Goal: Use online tool/utility: Utilize a website feature to perform a specific function

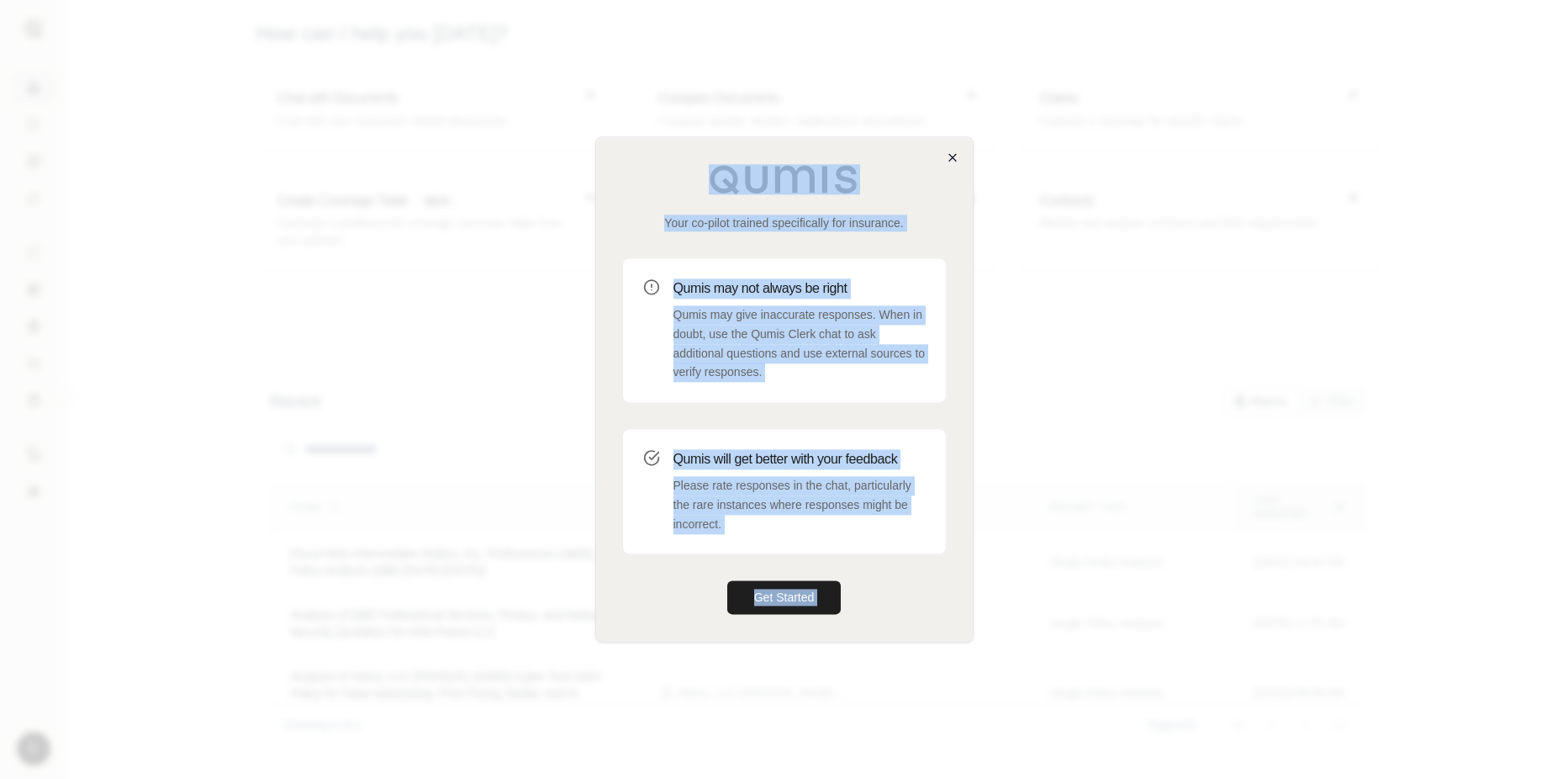
click at [958, 161] on div "Your co-pilot trained specifically for insurance. Qumis may not always be right…" at bounding box center [784, 389] width 378 height 506
click at [959, 155] on div "Your co-pilot trained specifically for insurance. Qumis may not always be right…" at bounding box center [784, 388] width 376 height 504
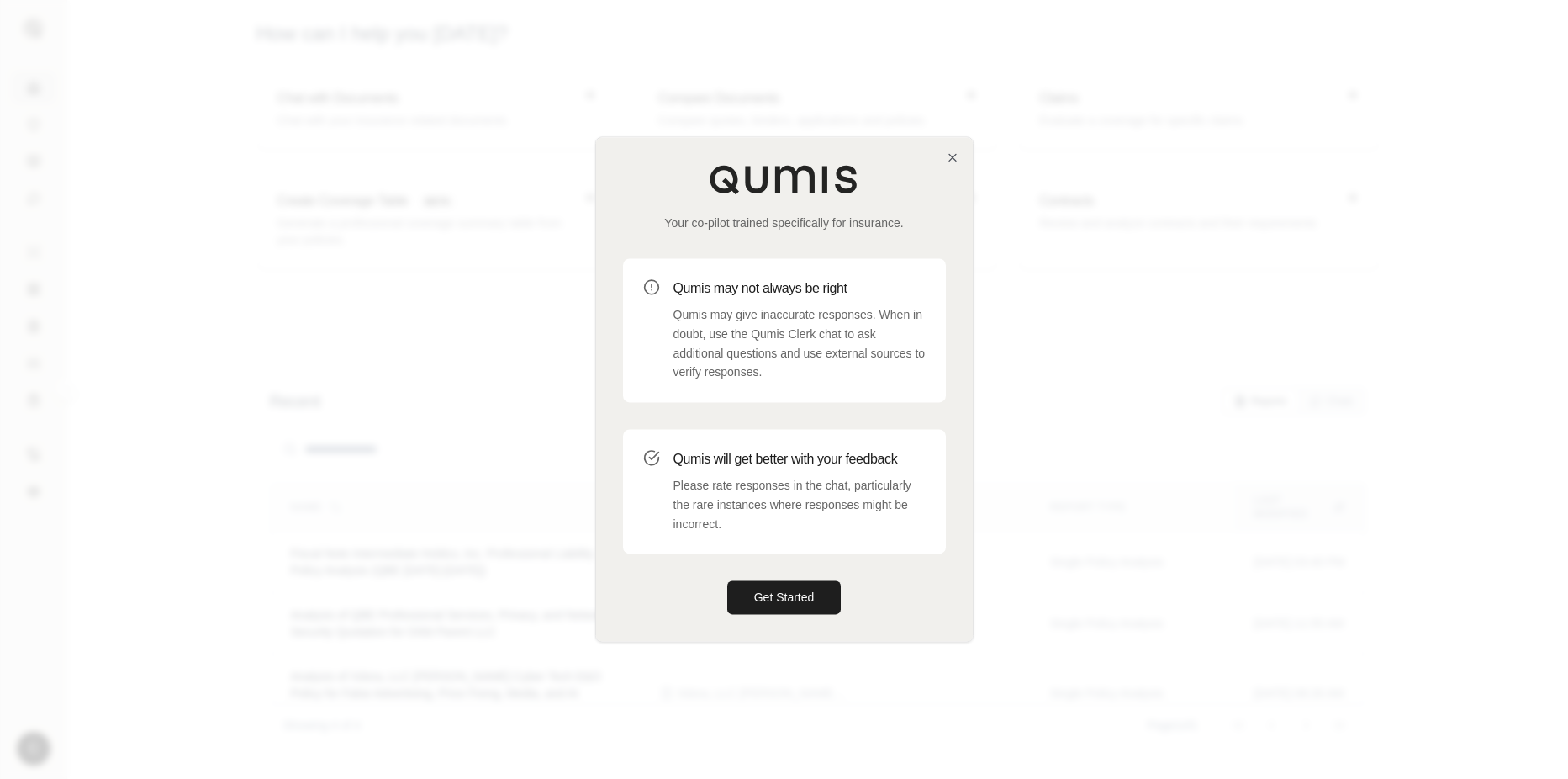
click at [752, 625] on div "Your co-pilot trained specifically for insurance. Qumis may not always be right…" at bounding box center [784, 388] width 376 height 504
click at [770, 597] on button "Get Started" at bounding box center [784, 597] width 114 height 33
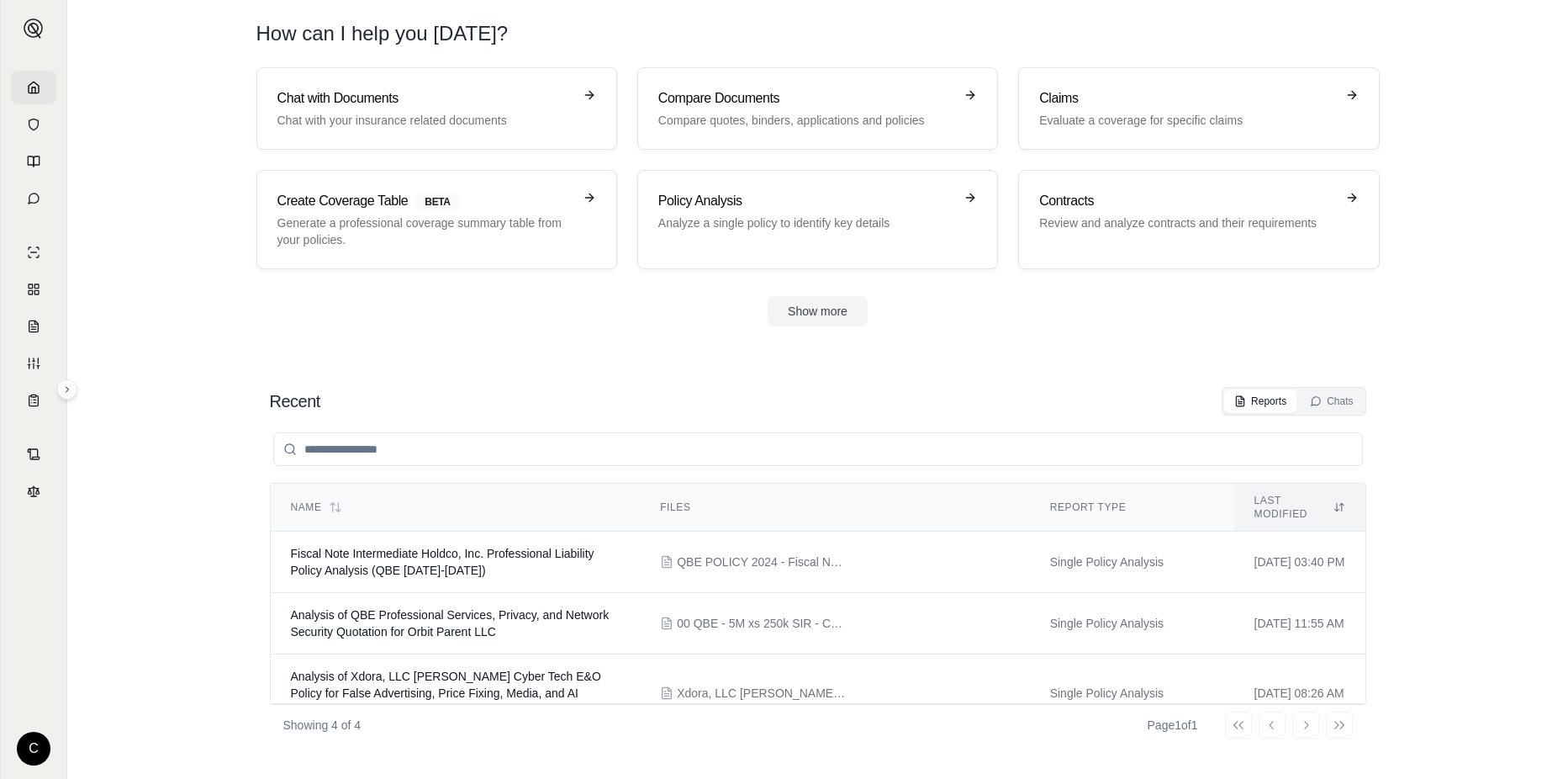
click at [36, 83] on icon at bounding box center [33, 87] width 10 height 11
click at [36, 128] on icon at bounding box center [33, 124] width 14 height 14
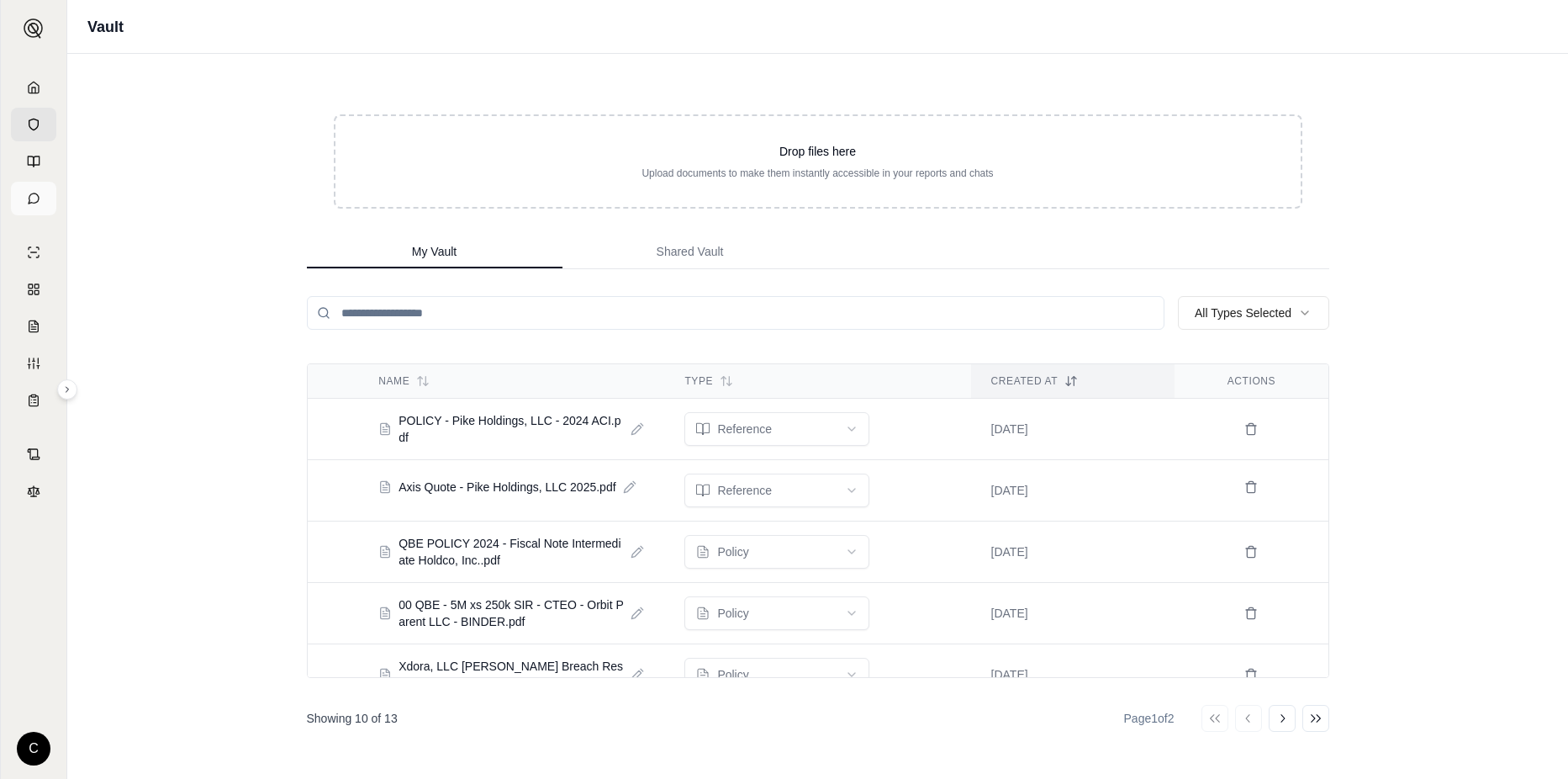
click at [32, 205] on link at bounding box center [33, 198] width 45 height 33
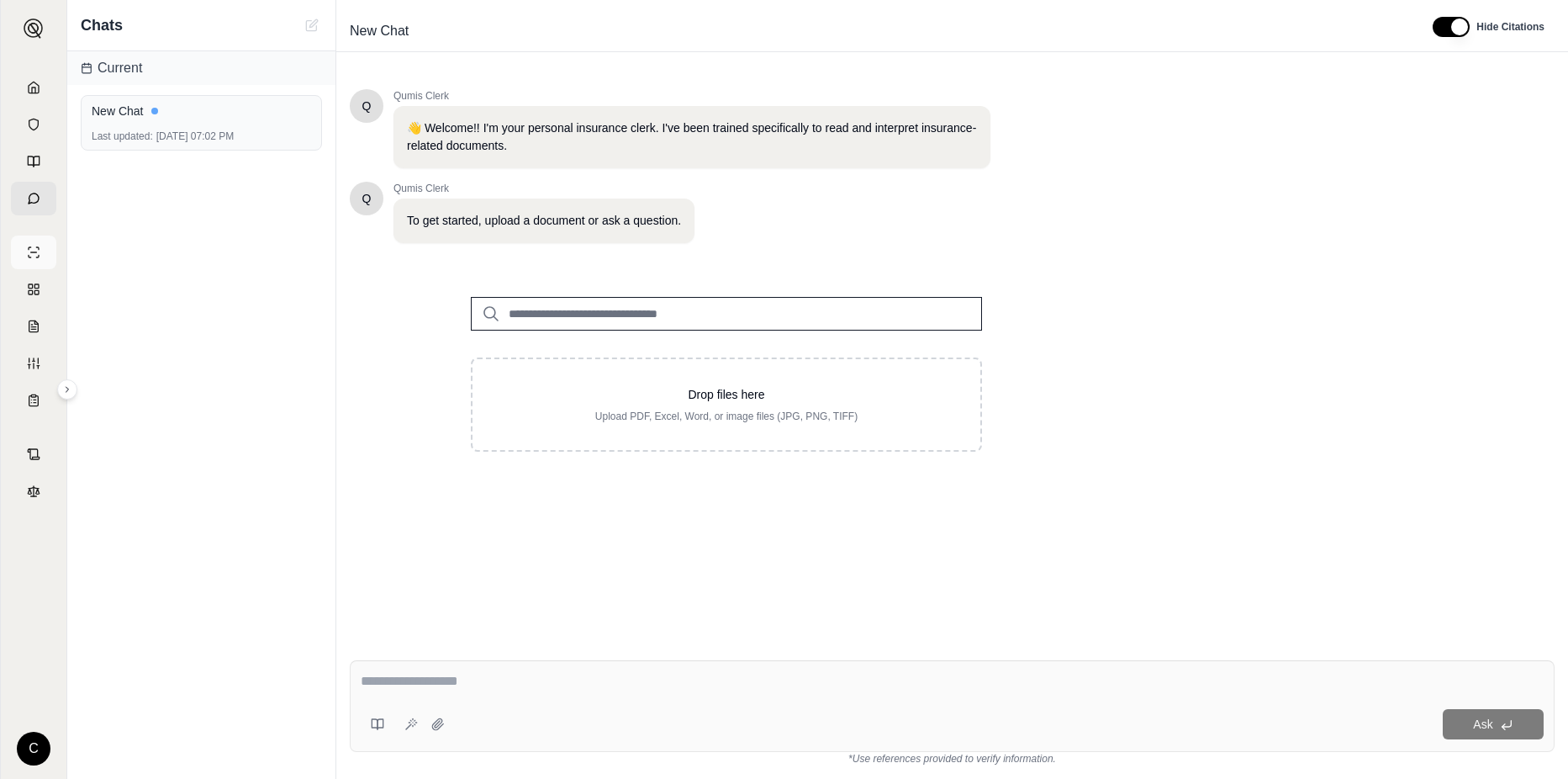
click at [33, 251] on icon at bounding box center [33, 252] width 14 height 14
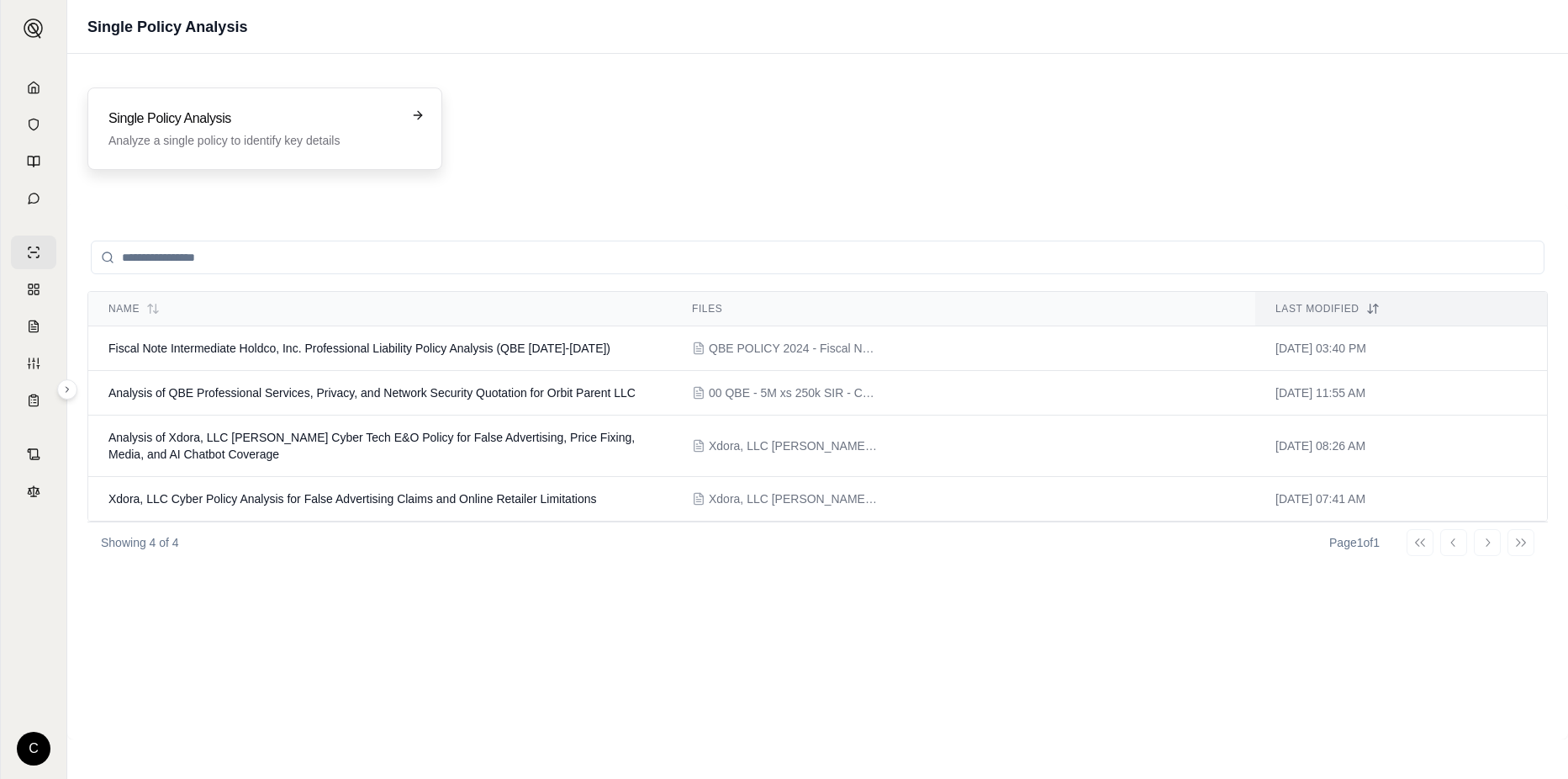
click at [331, 105] on div "Single Policy Analysis Analyze a single policy to identify key details" at bounding box center [265, 128] width 355 height 82
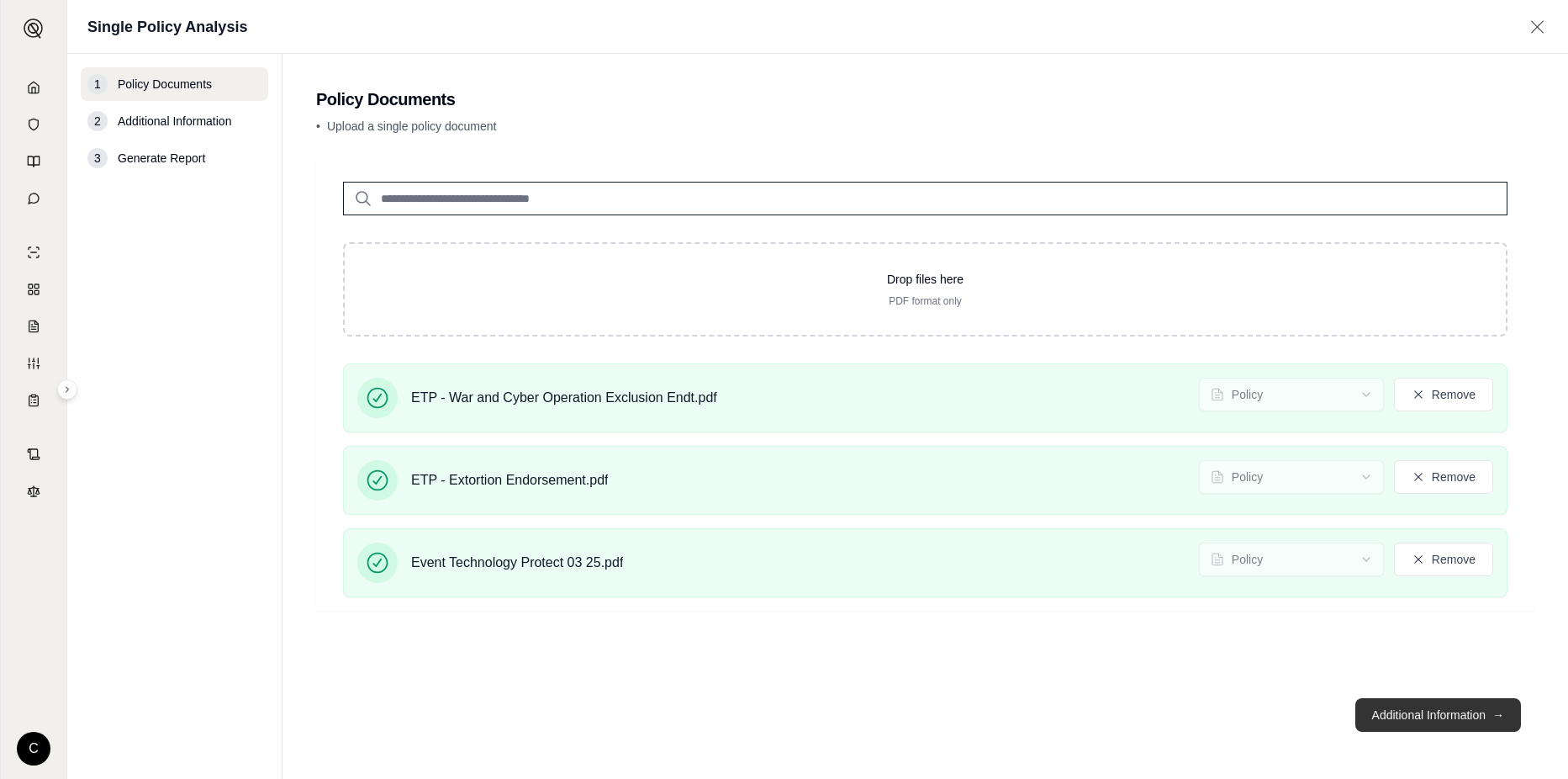
click at [1365, 719] on button "Additional Information →" at bounding box center [1438, 714] width 166 height 33
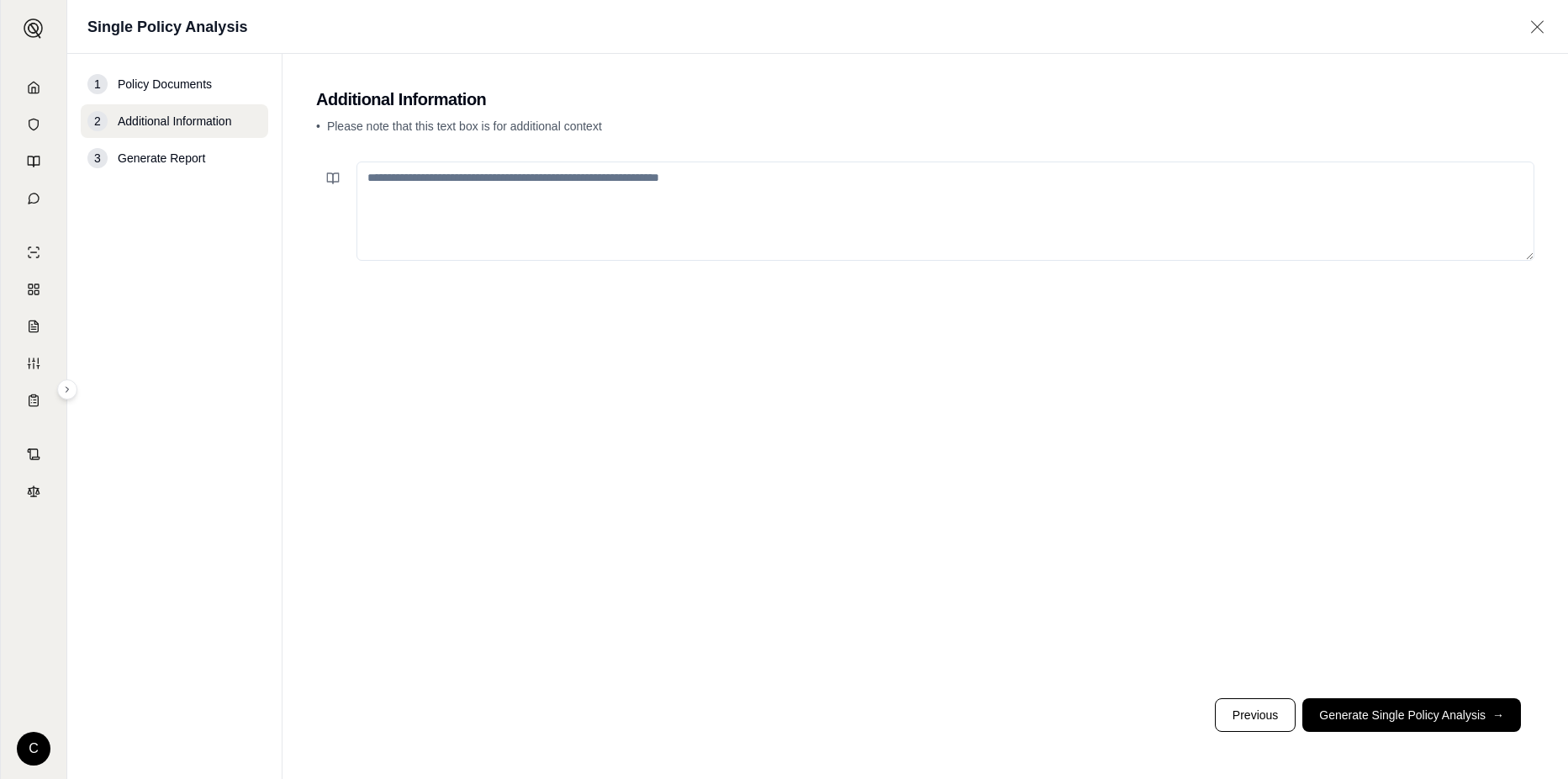
click at [570, 203] on textarea at bounding box center [946, 211] width 1178 height 100
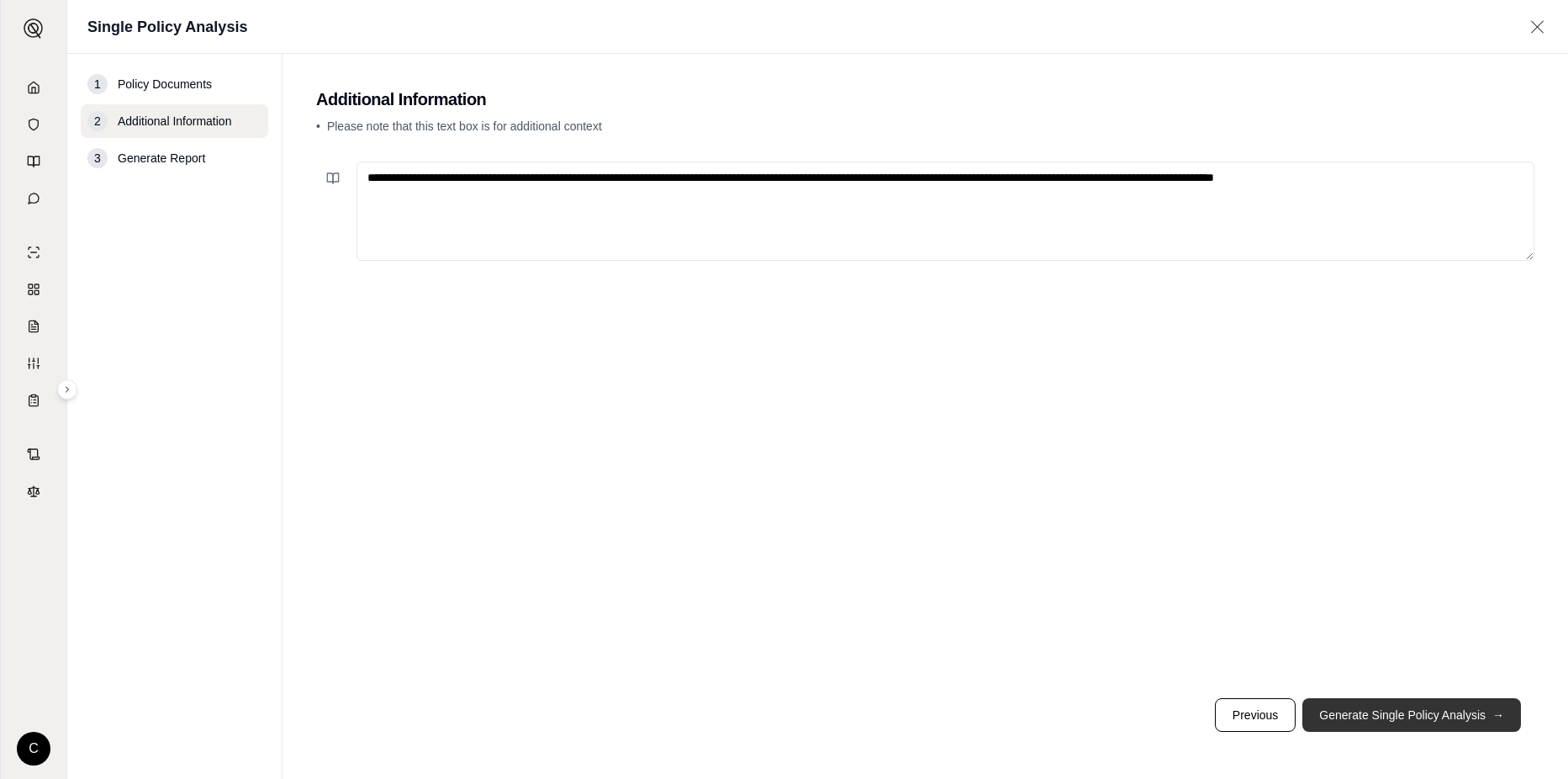
type textarea "**********"
click at [1367, 723] on button "Generate Single Policy Analysis →" at bounding box center [1411, 714] width 219 height 33
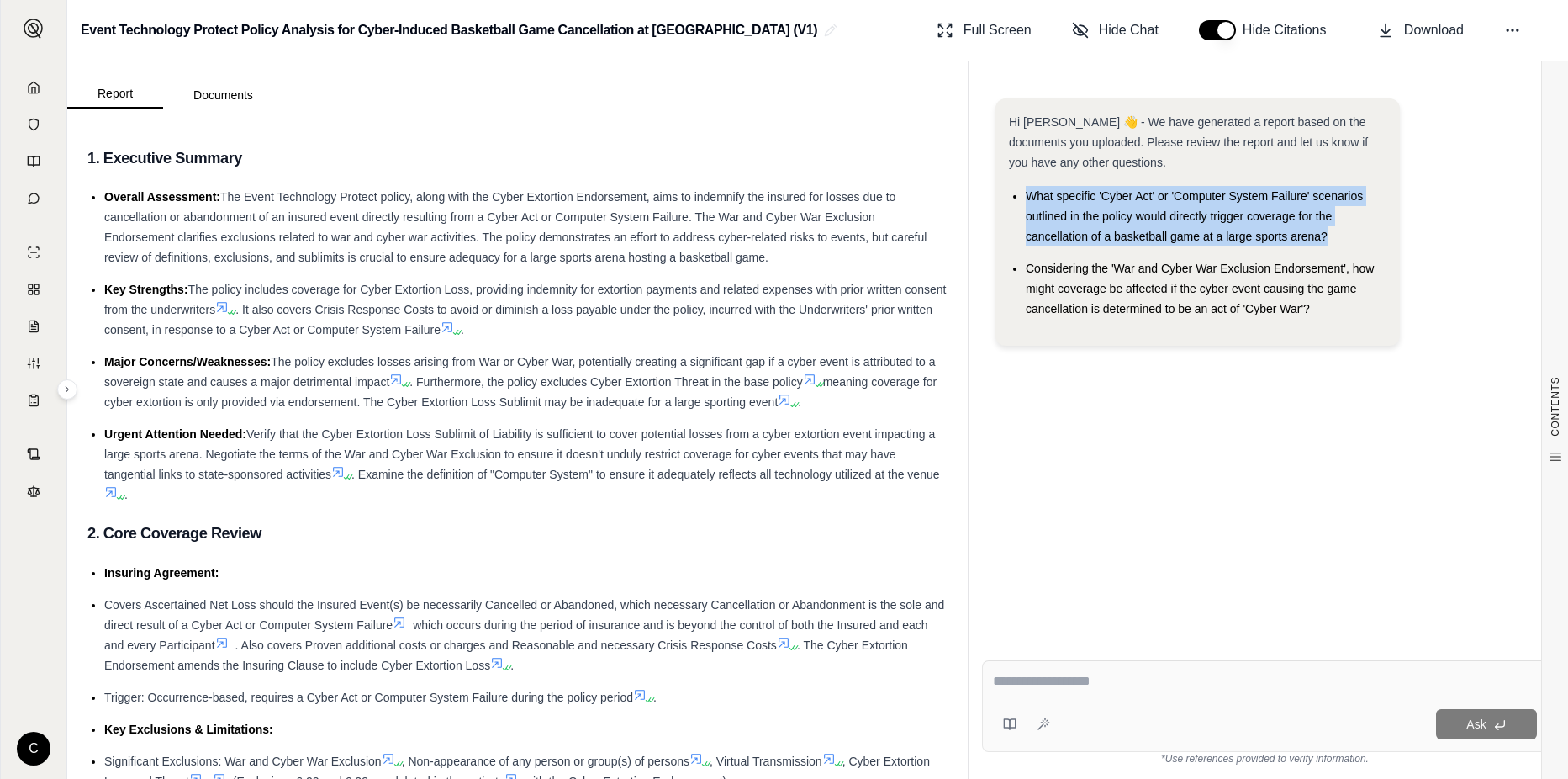
drag, startPoint x: 1343, startPoint y: 233, endPoint x: 1027, endPoint y: 195, distance: 318.3
click at [1027, 195] on li "What specific 'Cyber Act' or 'Computer System Failure' scenarios outlined in th…" at bounding box center [1206, 215] width 361 height 61
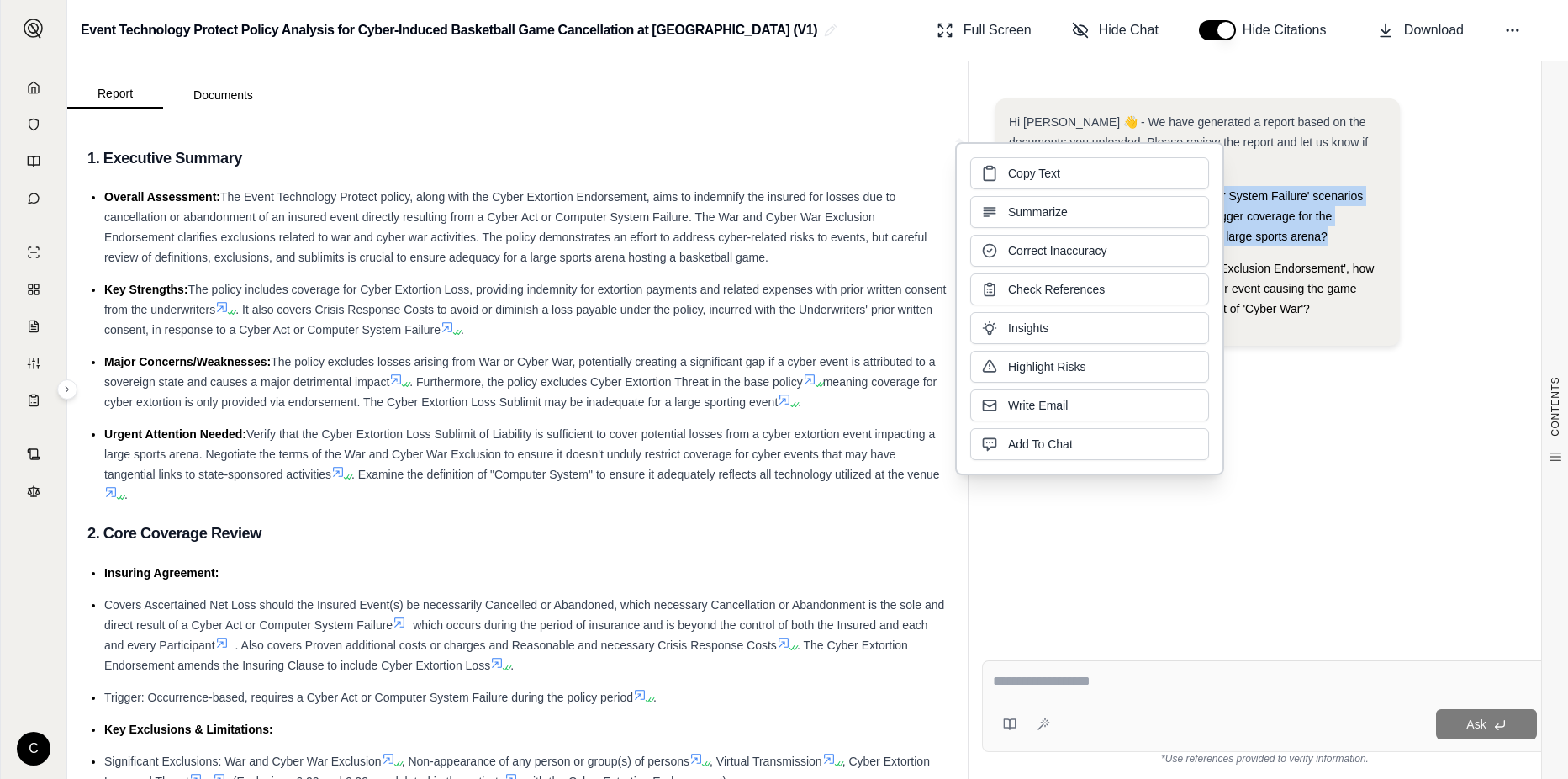
copy span "What specific 'Cyber Act' or 'Computer System Failure' scenarios outlined in th…"
click at [1051, 430] on button "Add To Chat" at bounding box center [1089, 442] width 239 height 32
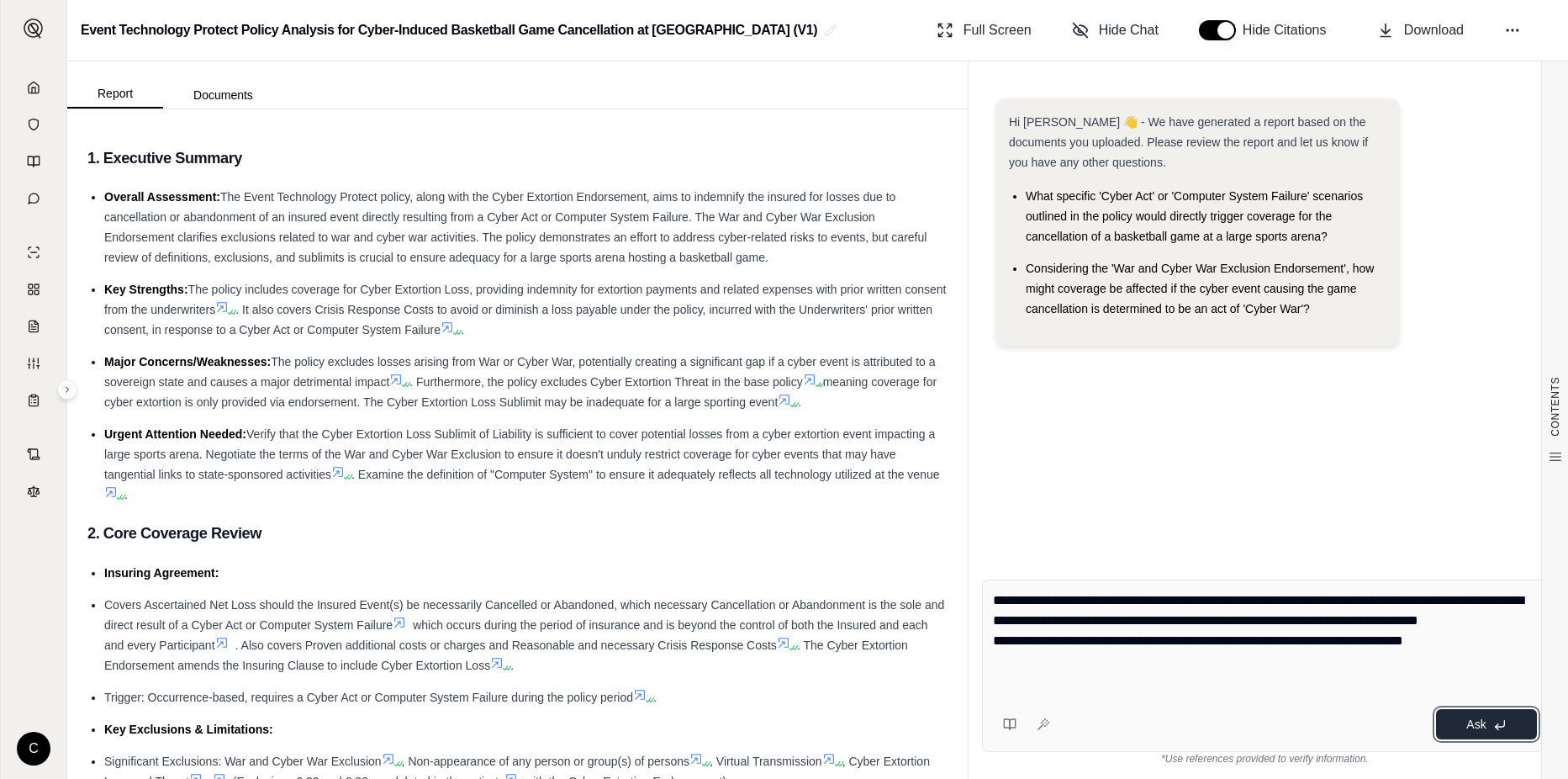
click at [1463, 709] on button "Ask" at bounding box center [1487, 723] width 101 height 30
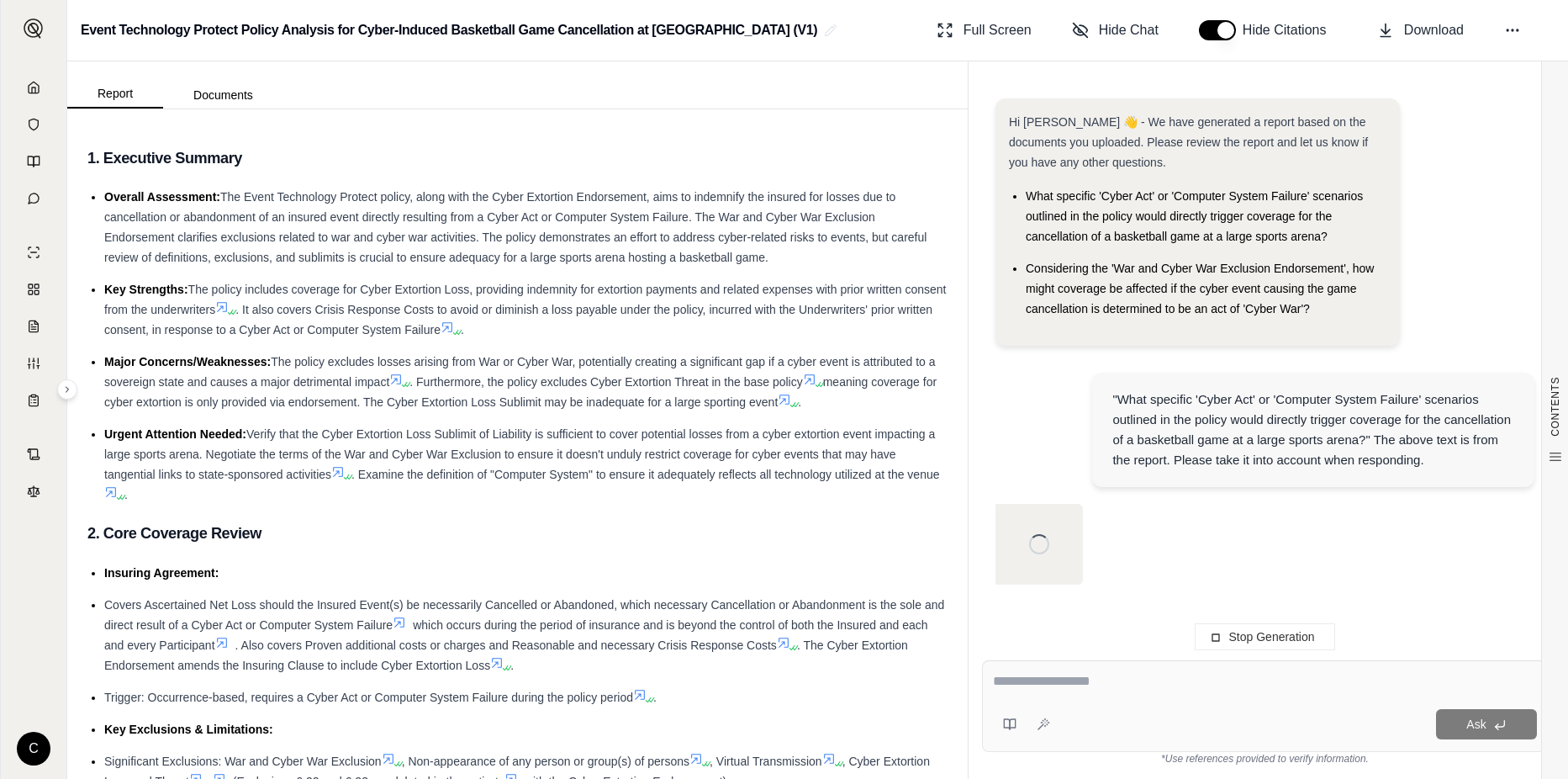
click at [1098, 676] on textarea at bounding box center [1264, 681] width 544 height 20
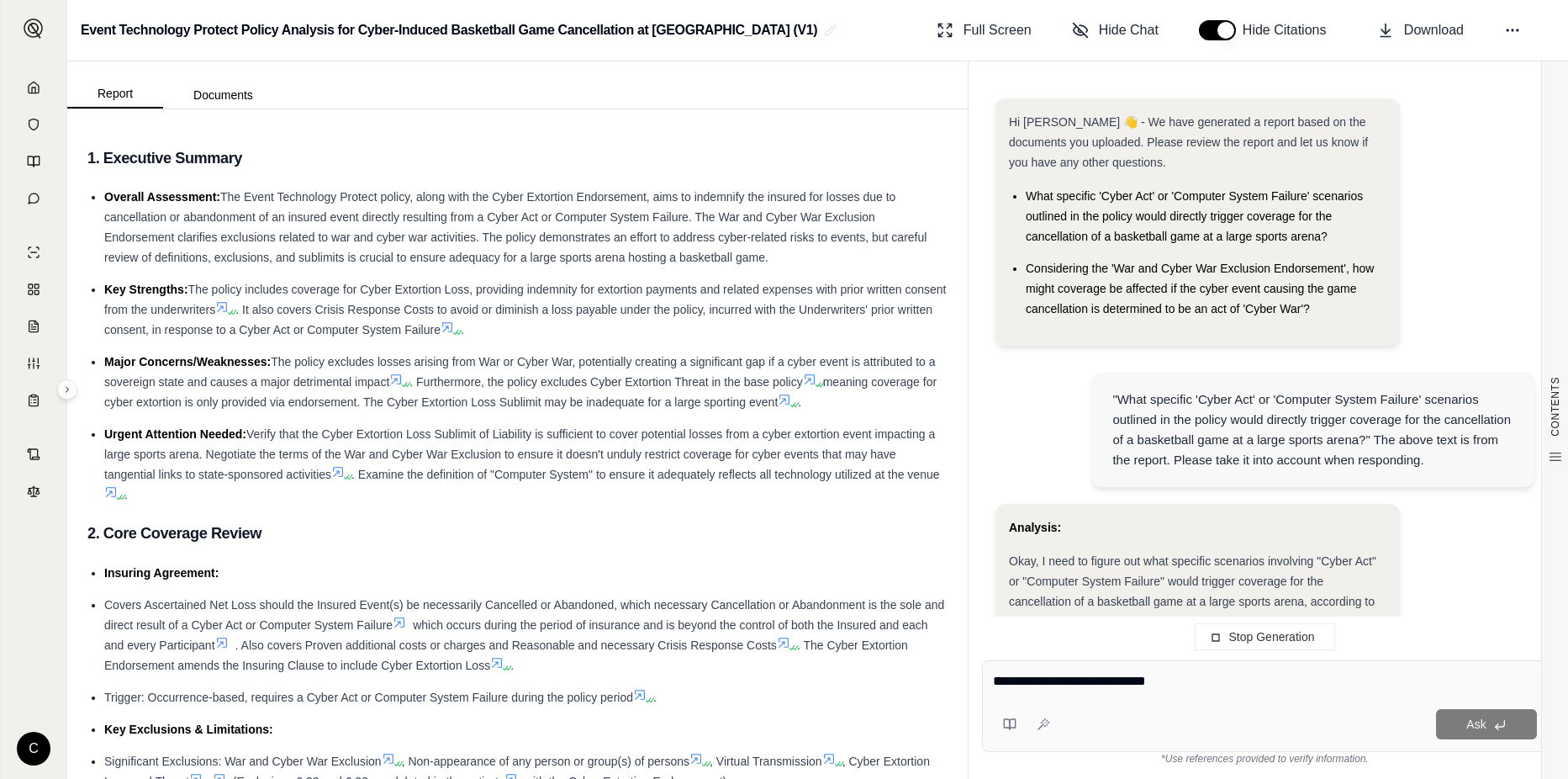
scroll to position [2019, 0]
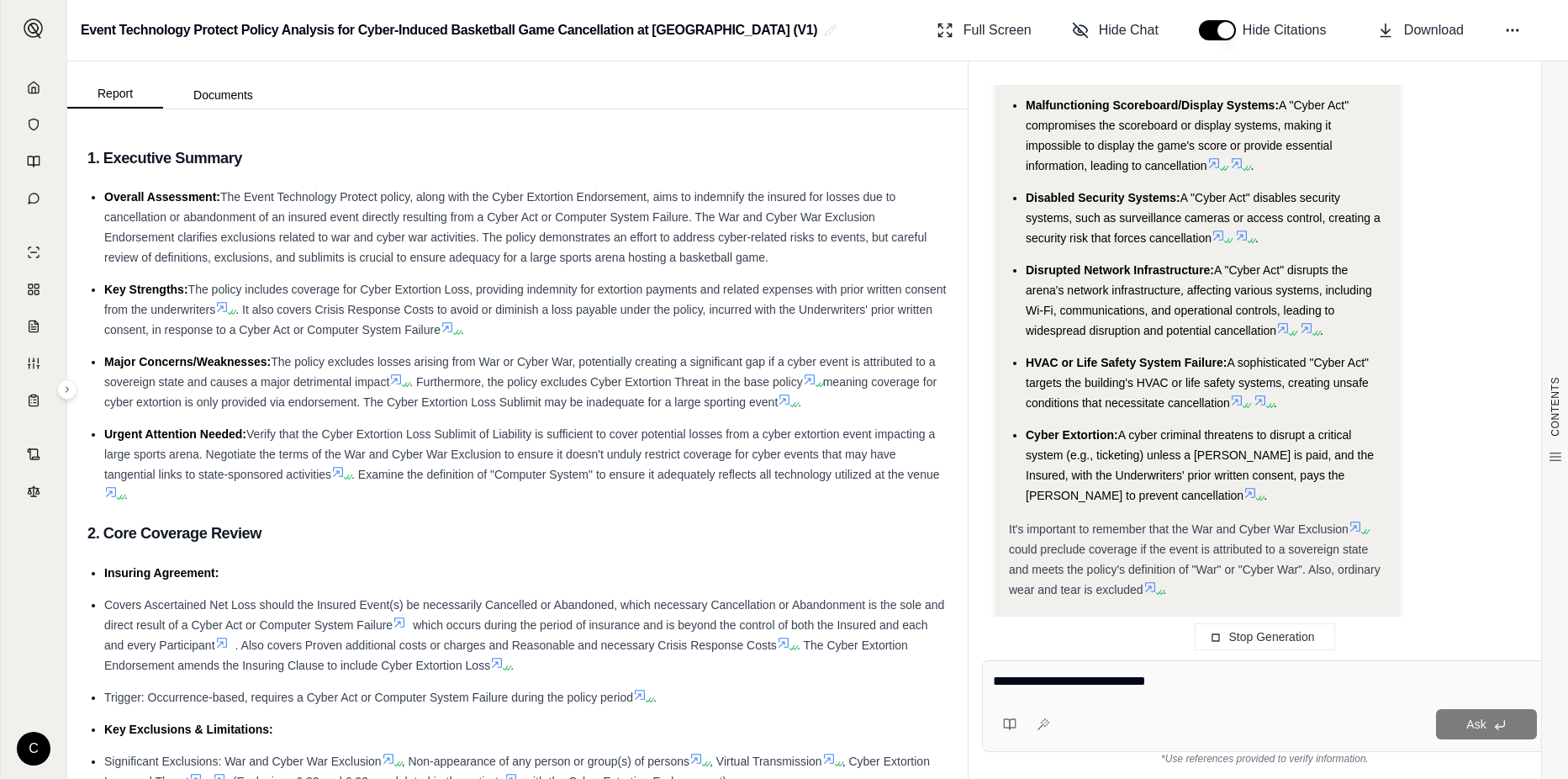
type textarea "**********"
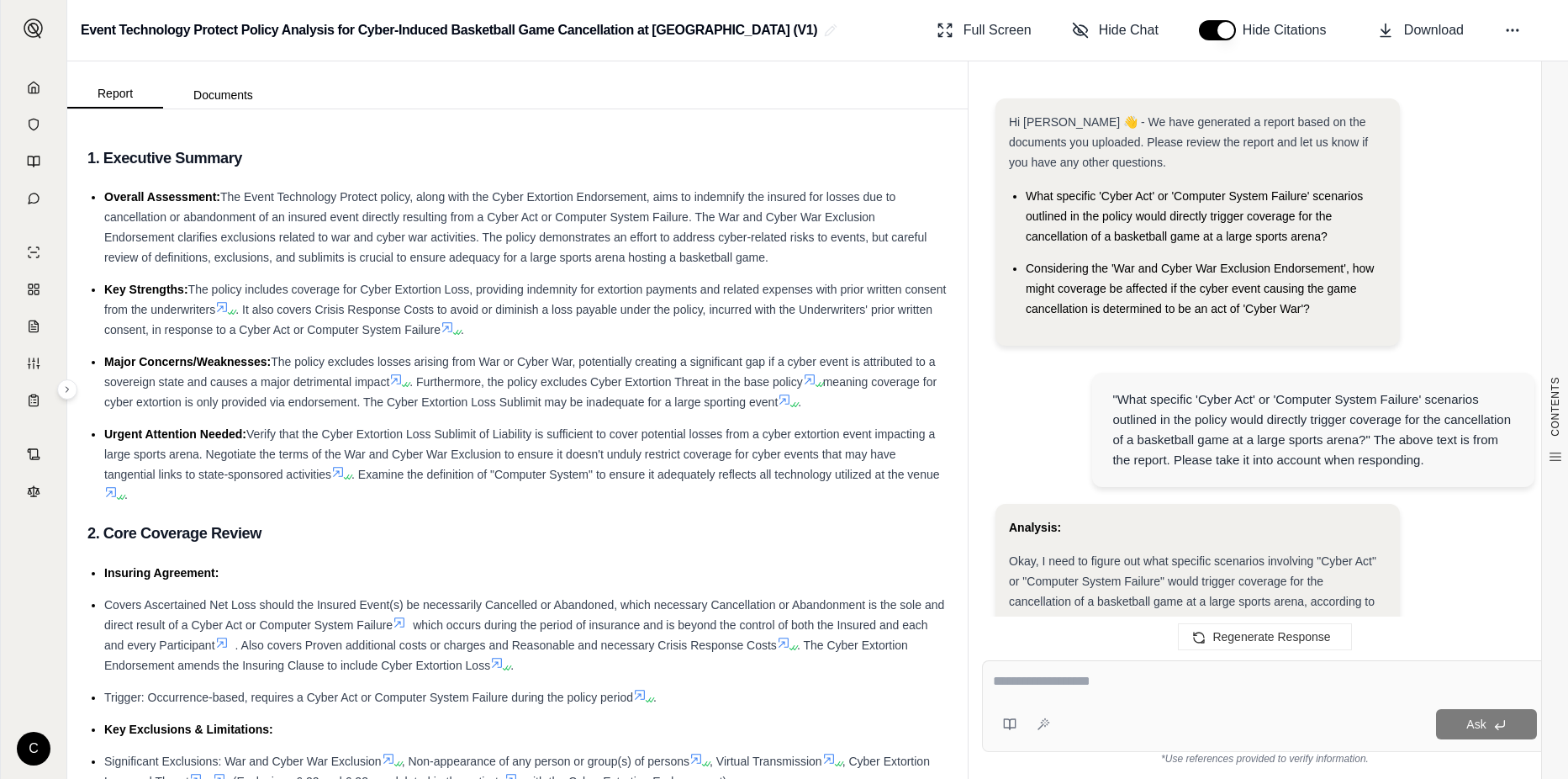
scroll to position [2066, 0]
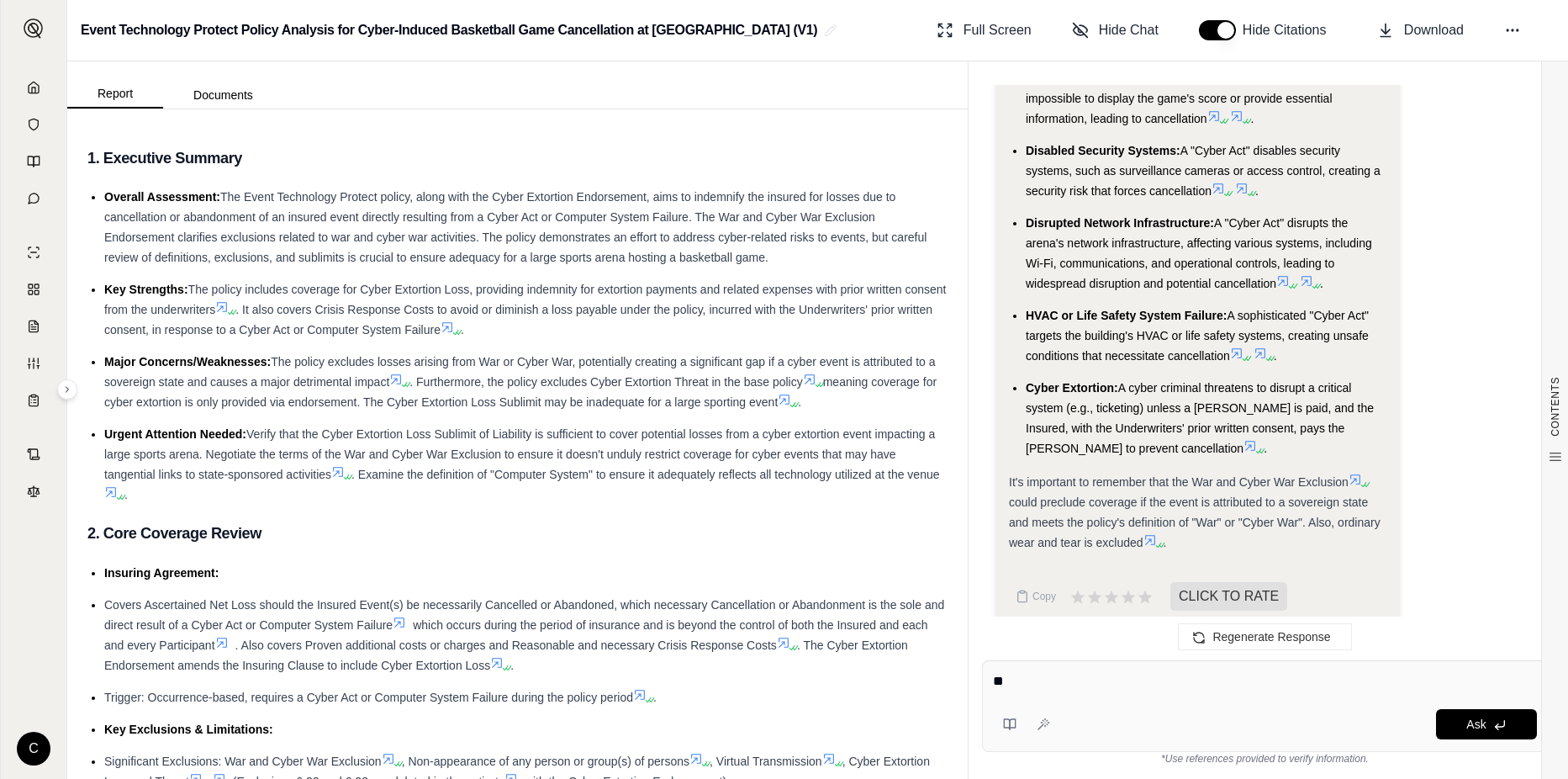
type textarea "*"
type textarea "**********"
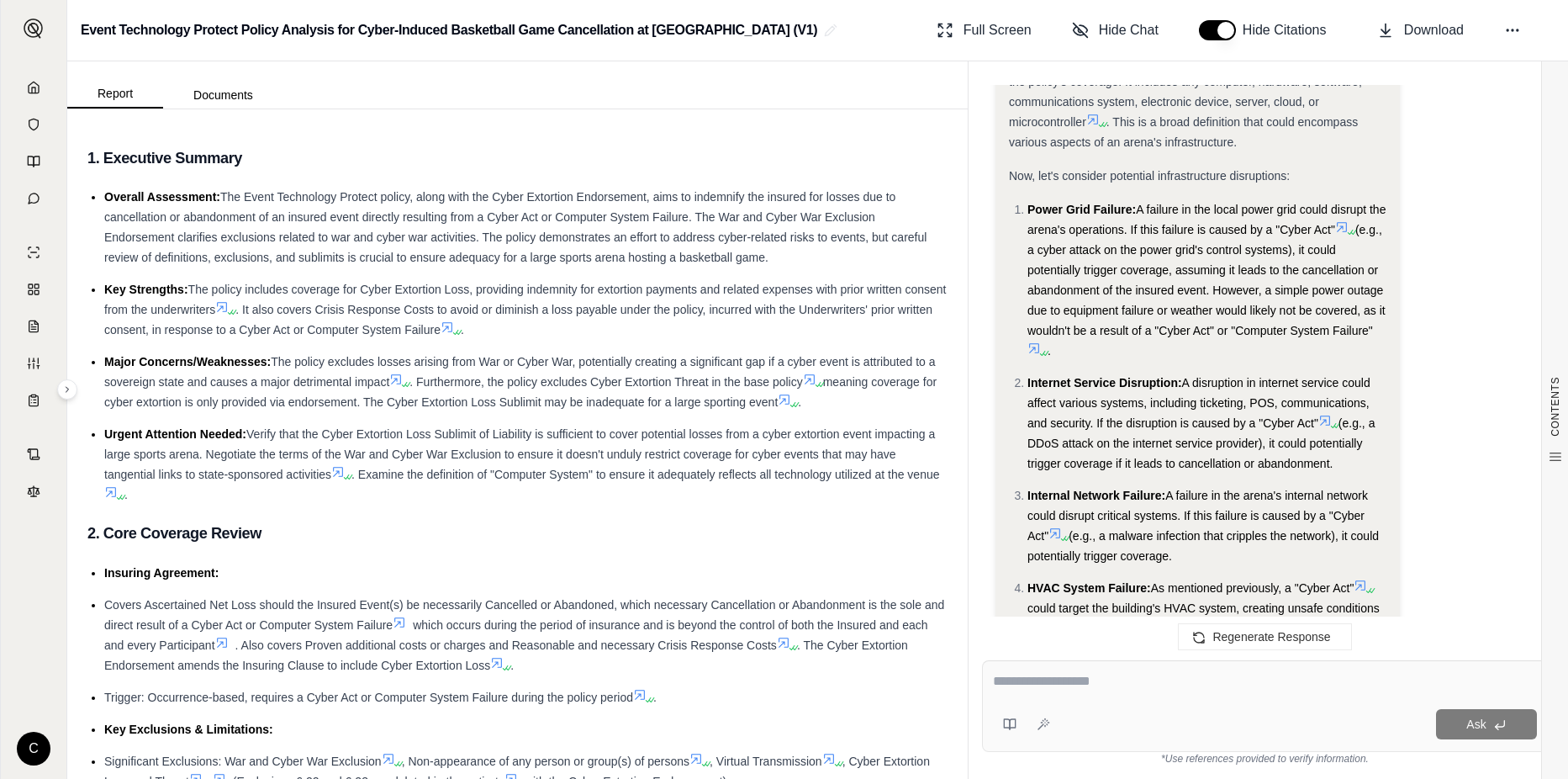
scroll to position [2985, 0]
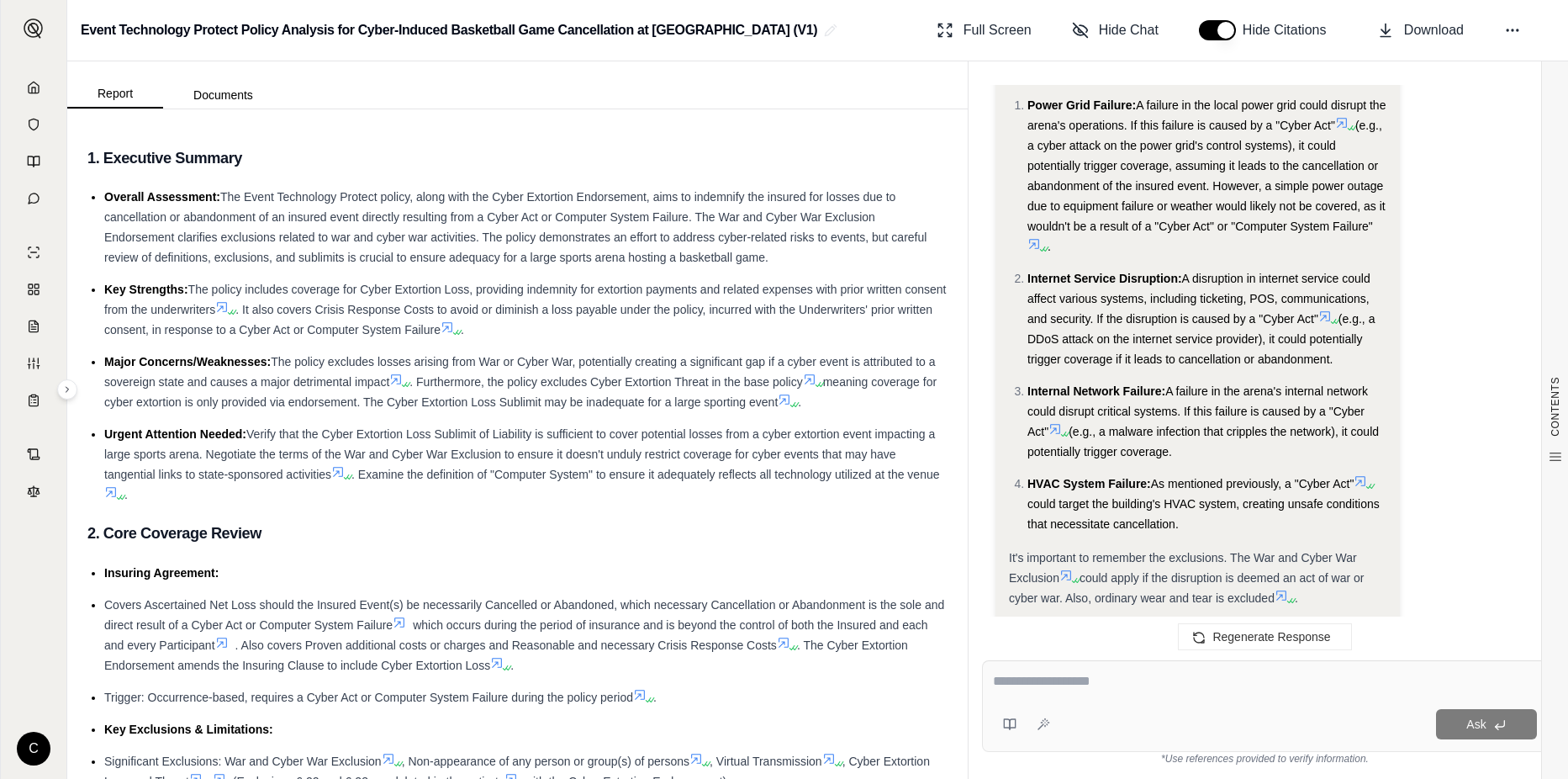
click at [1183, 696] on div at bounding box center [1264, 684] width 544 height 26
click at [1174, 678] on textarea at bounding box center [1264, 681] width 544 height 20
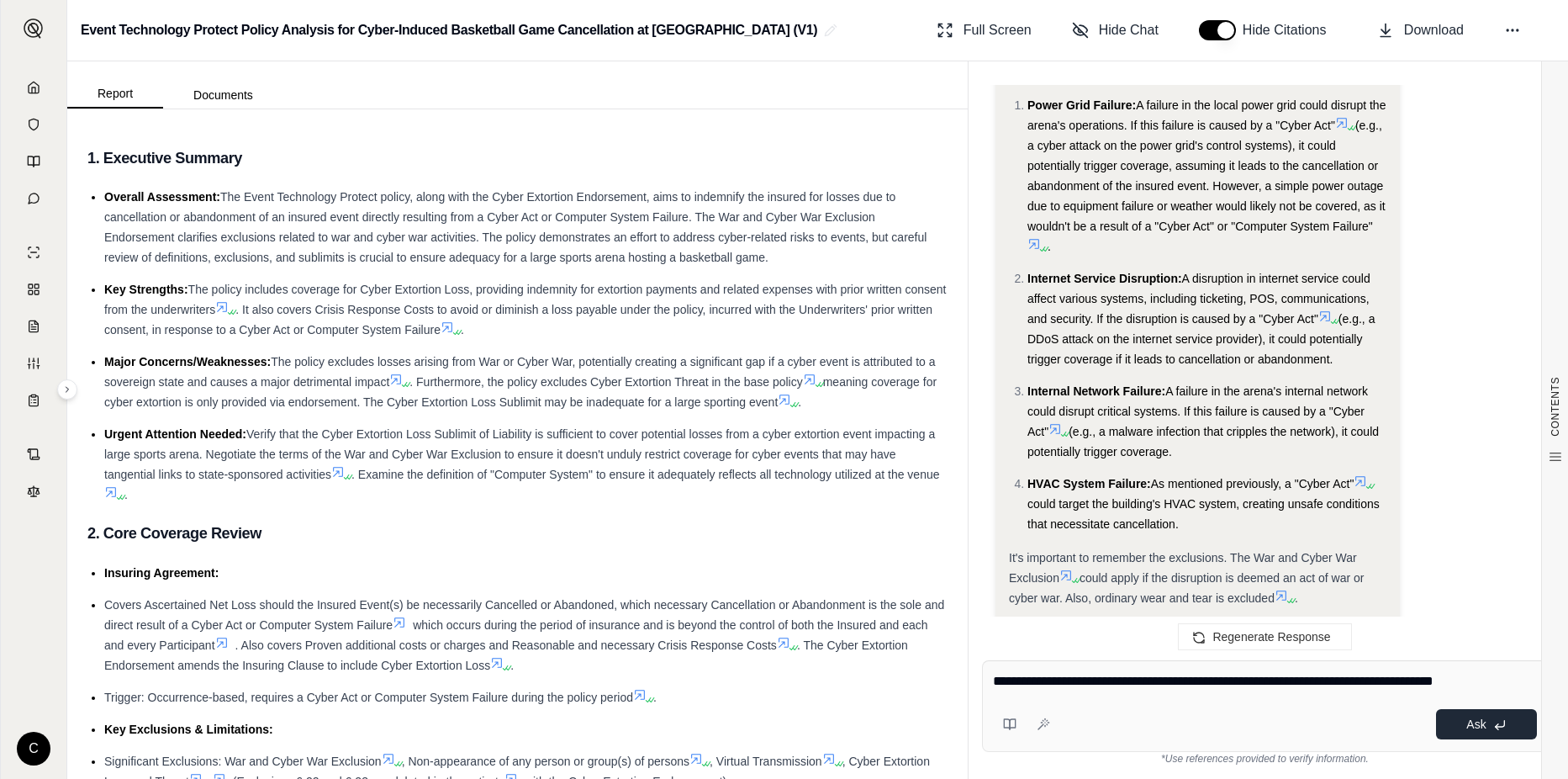
type textarea "**********"
click at [1444, 734] on button "Ask" at bounding box center [1487, 723] width 101 height 30
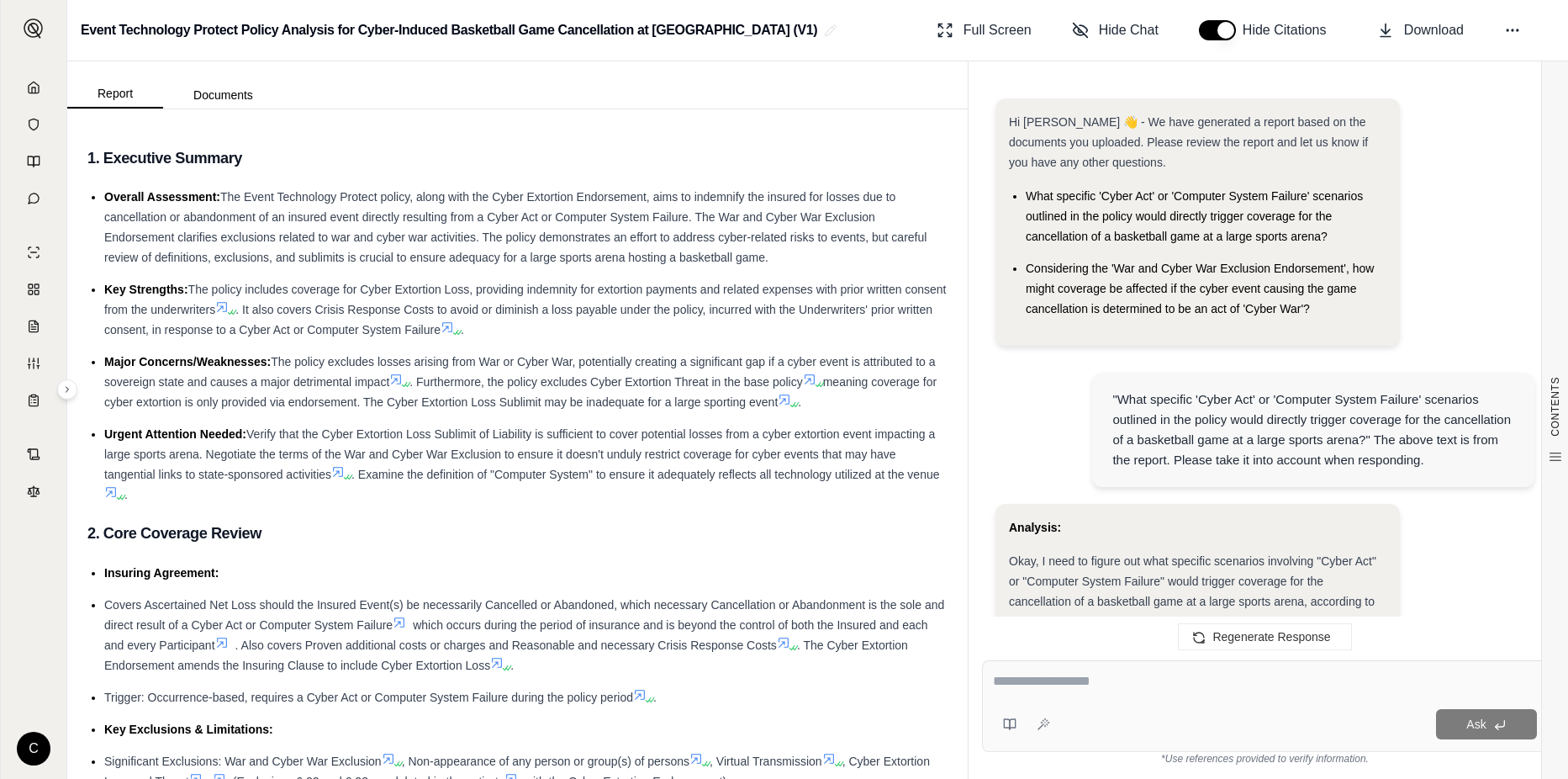
scroll to position [5186, 0]
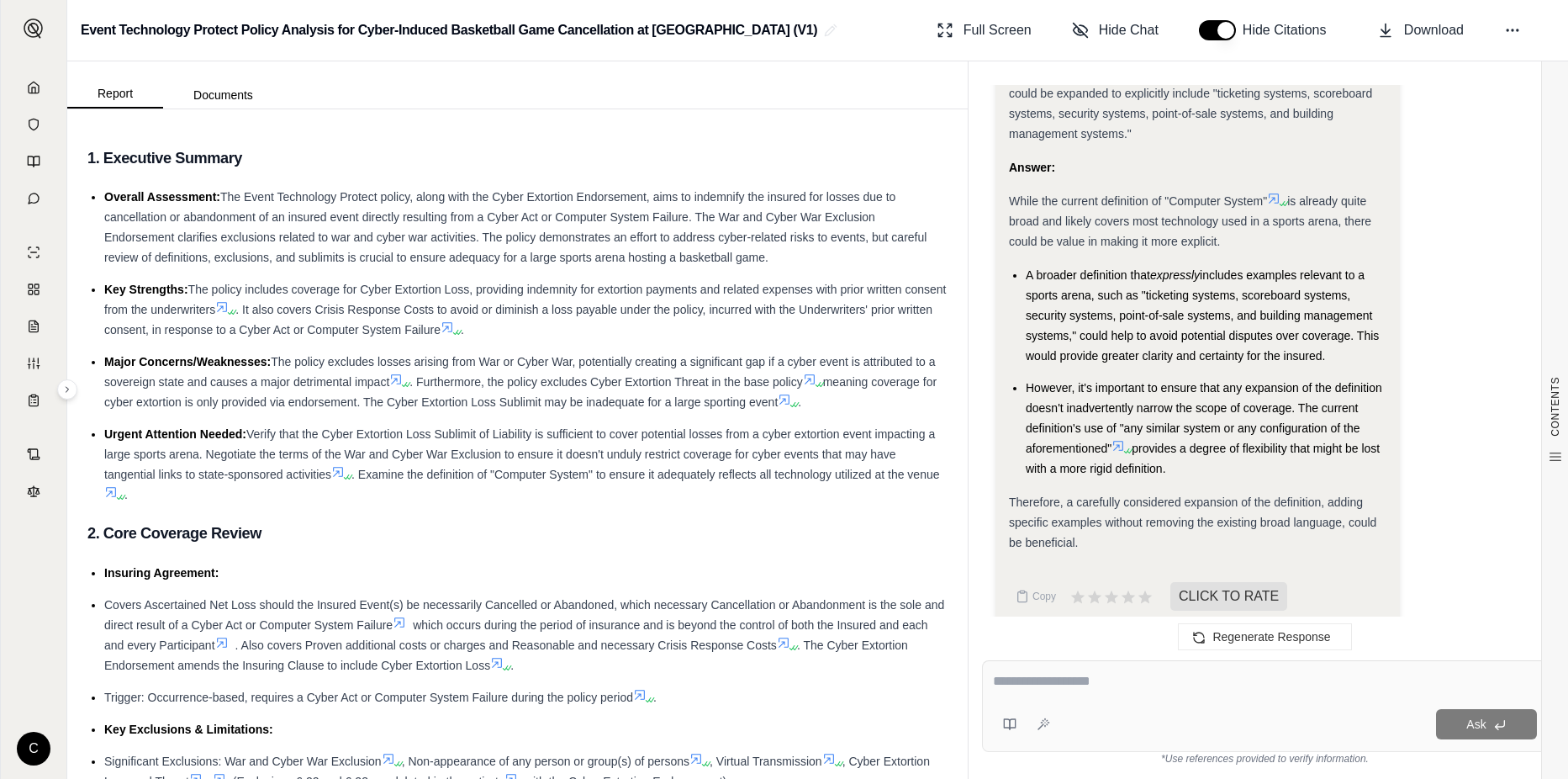
click at [1120, 693] on div at bounding box center [1264, 684] width 544 height 26
click at [1034, 695] on div at bounding box center [1264, 684] width 544 height 26
click at [1154, 670] on div "Ask" at bounding box center [1264, 705] width 565 height 91
type textarea "**********"
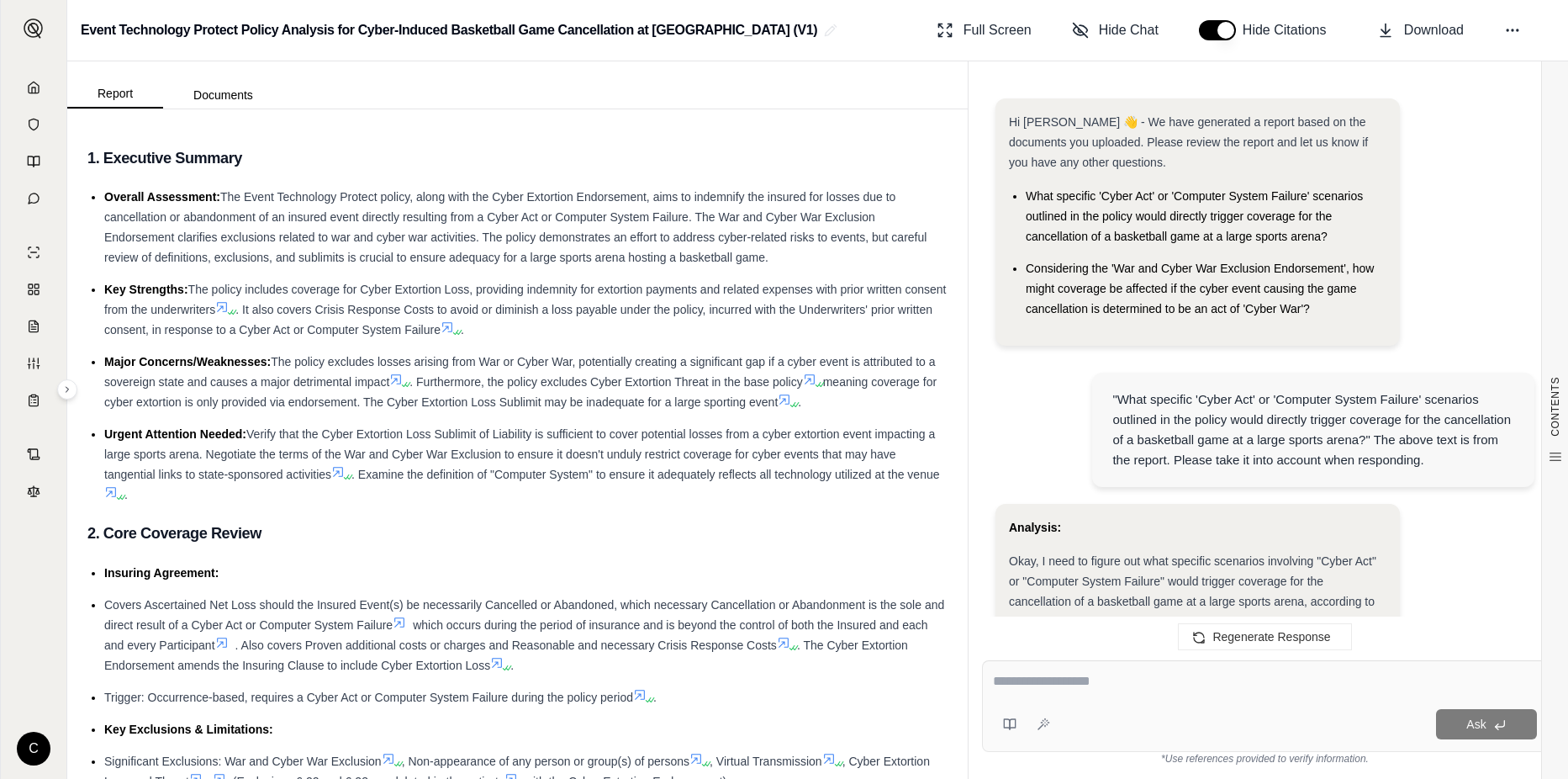
scroll to position [7147, 0]
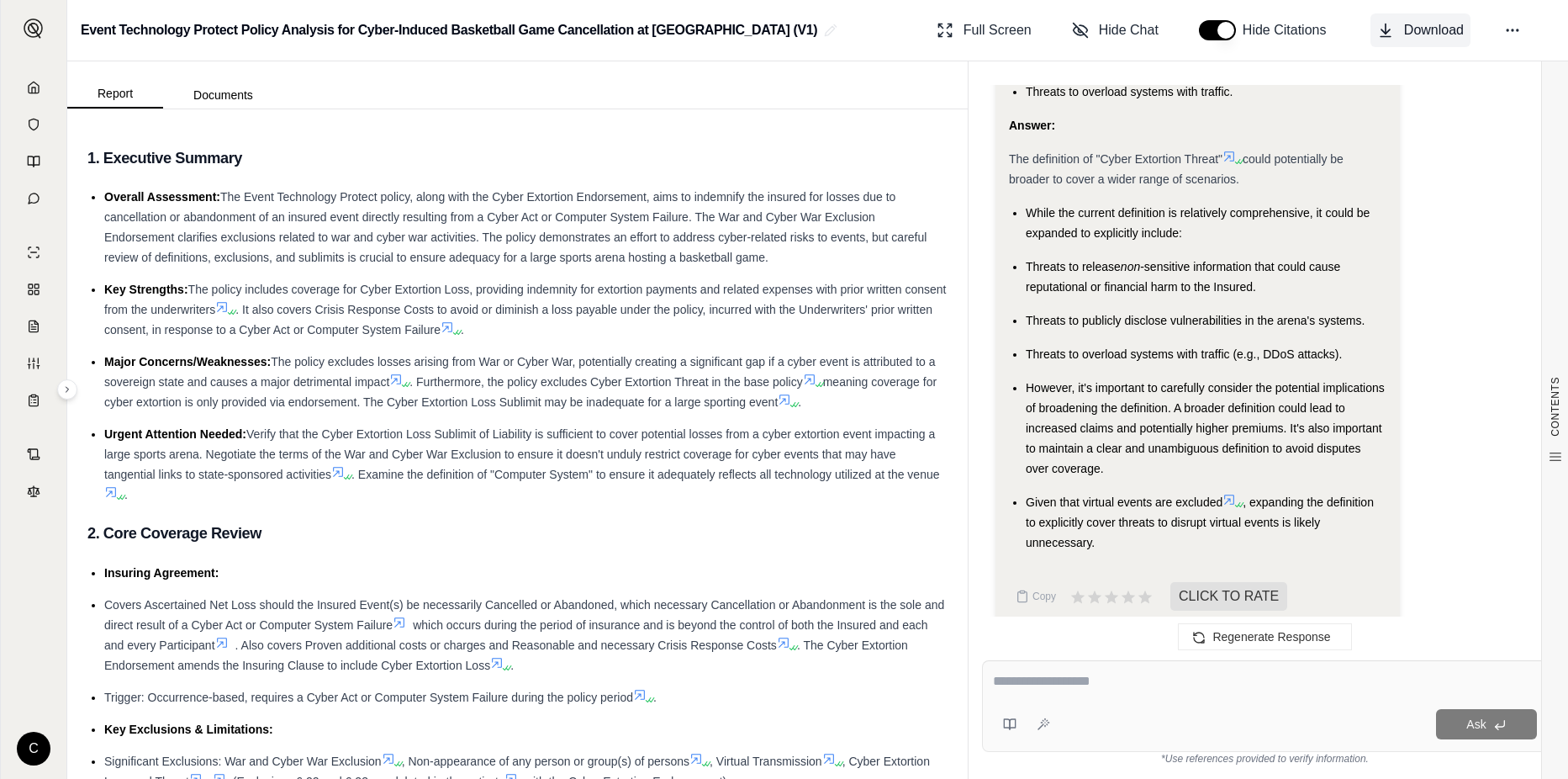
click at [1444, 28] on span "Download" at bounding box center [1434, 30] width 60 height 20
click at [34, 201] on icon at bounding box center [33, 198] width 14 height 14
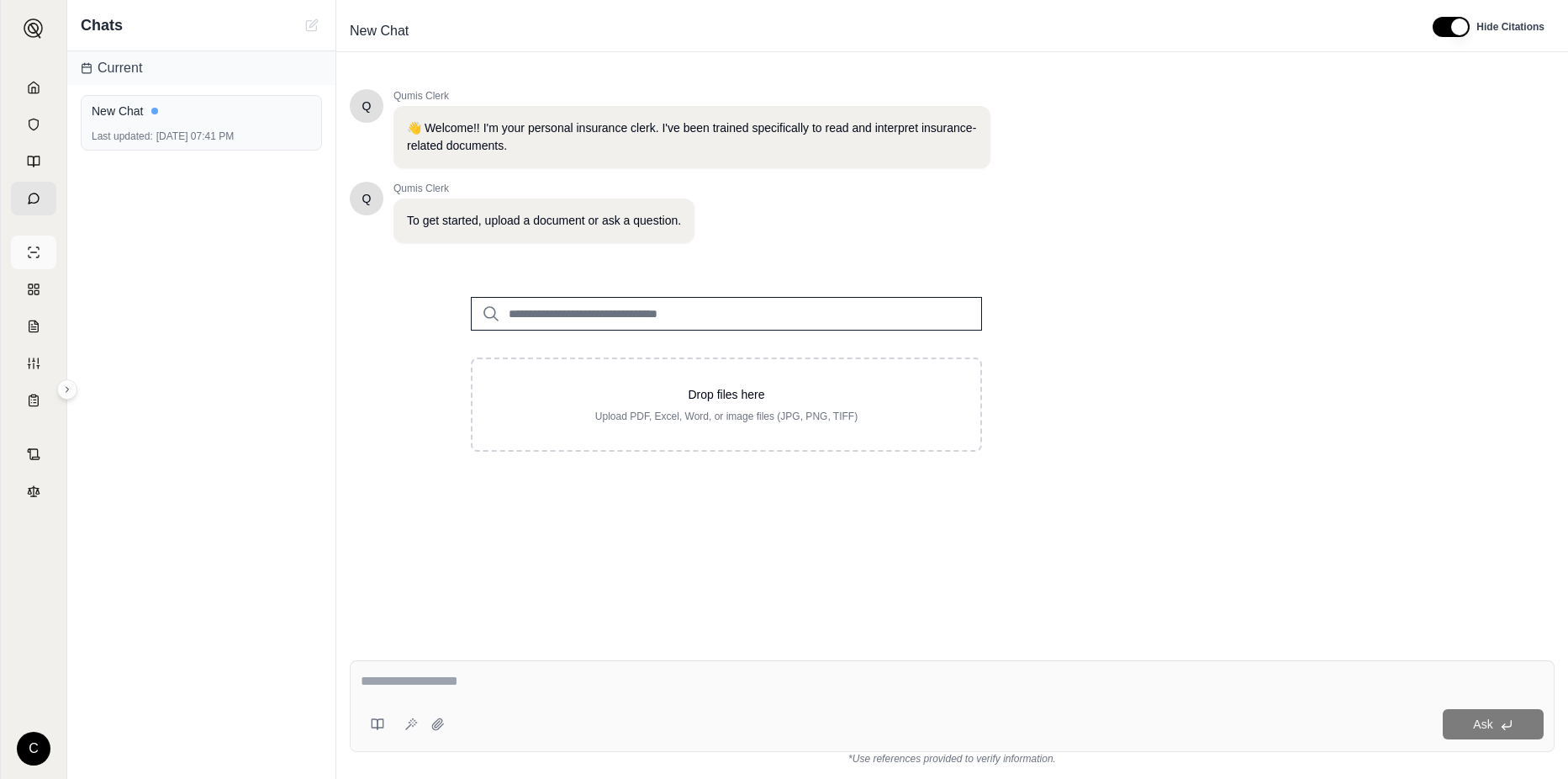
click at [31, 252] on line at bounding box center [33, 252] width 6 height 0
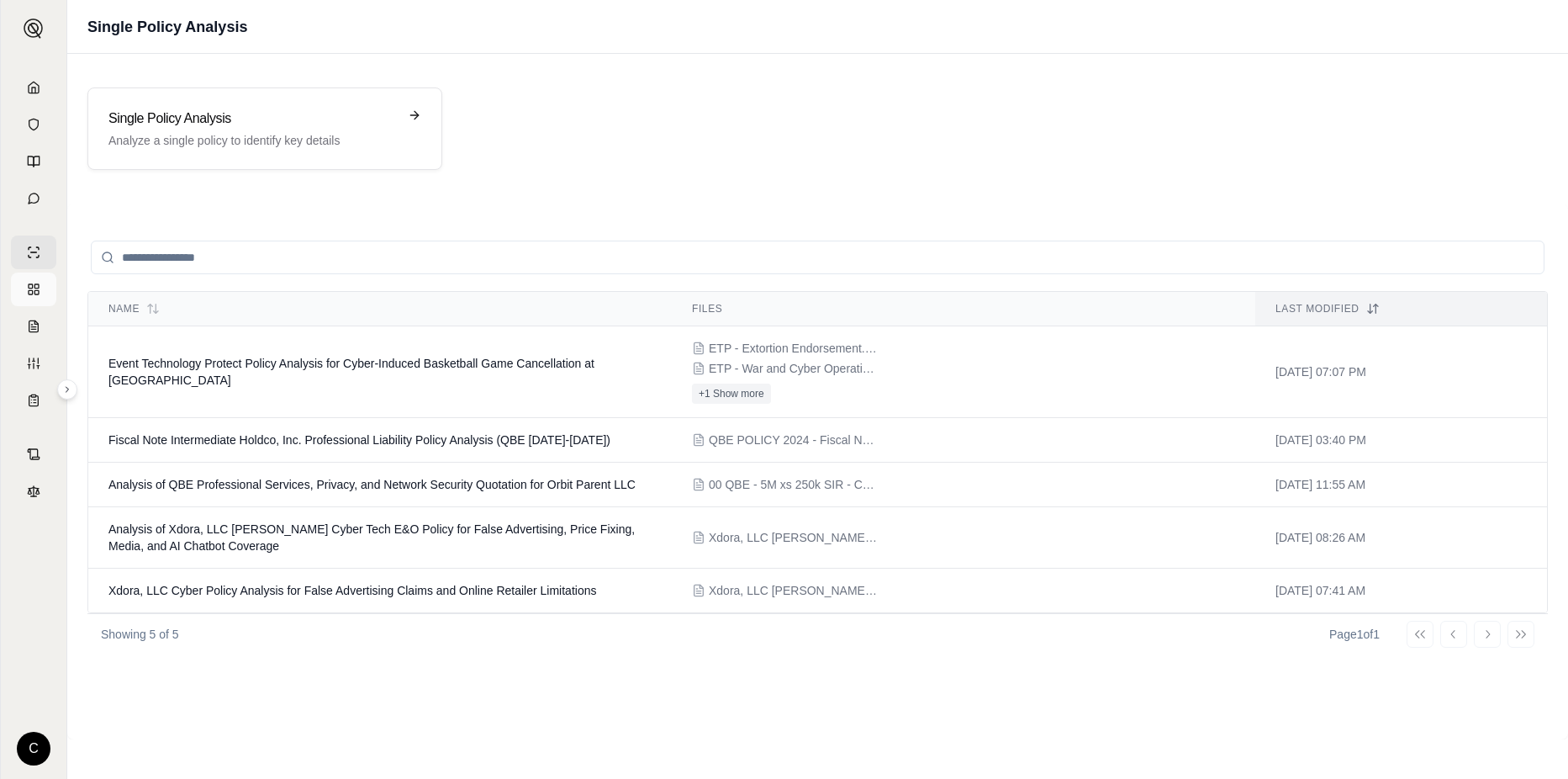
click at [41, 298] on link at bounding box center [33, 289] width 45 height 33
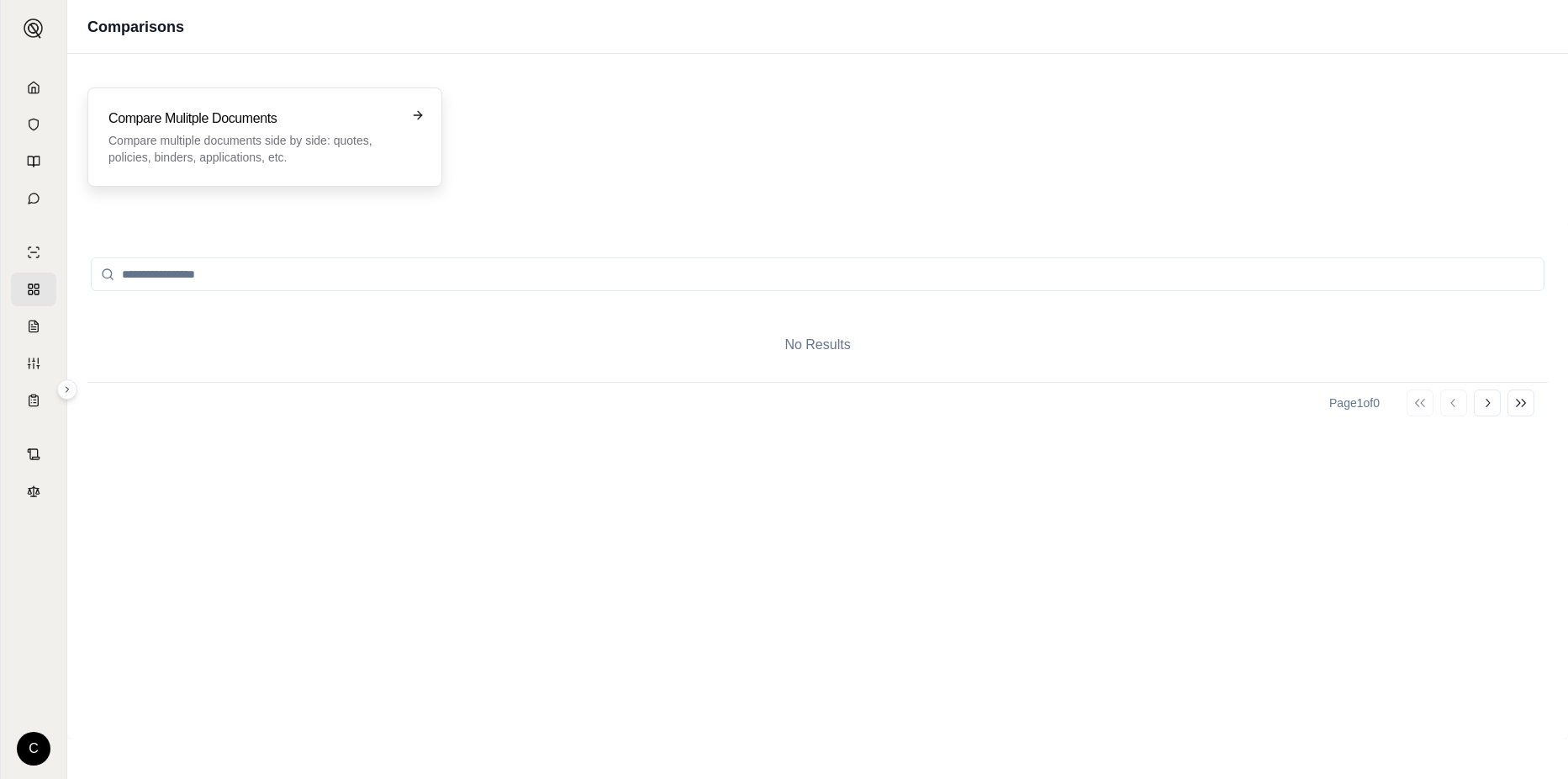
click at [294, 130] on div "Compare Mulitple Documents Compare multiple documents side by side: quotes, pol…" at bounding box center [253, 137] width 290 height 57
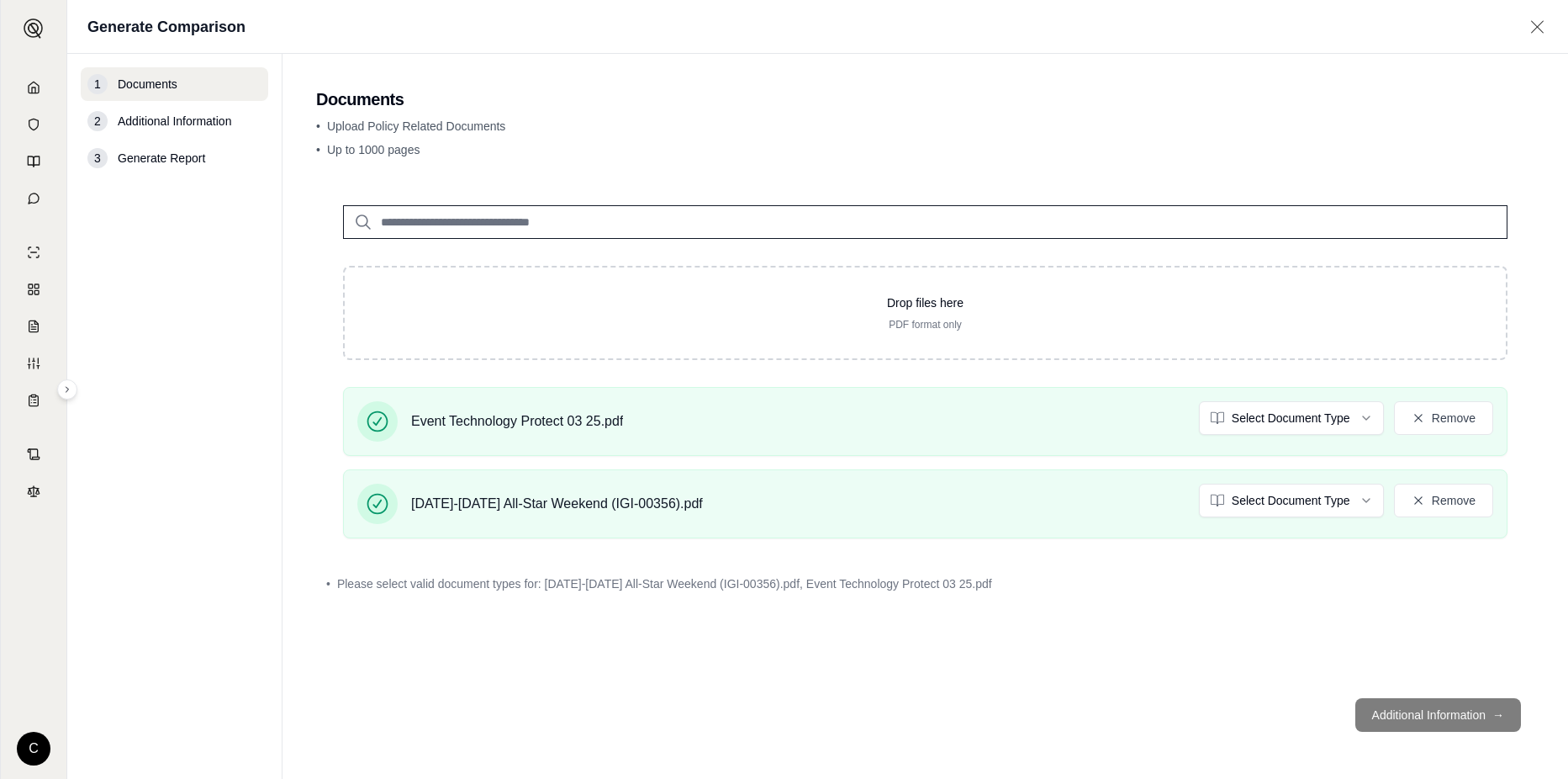
click at [1437, 714] on footer "Additional Information →" at bounding box center [925, 714] width 1219 height 61
click at [1399, 709] on footer "Additional Information →" at bounding box center [925, 714] width 1219 height 61
click at [1492, 711] on footer "Additional Information →" at bounding box center [925, 714] width 1219 height 61
click at [1425, 717] on footer "Additional Information →" at bounding box center [925, 714] width 1219 height 61
click at [1425, 717] on footer "Additional Information →" at bounding box center [925, 714] width 1219 height 61
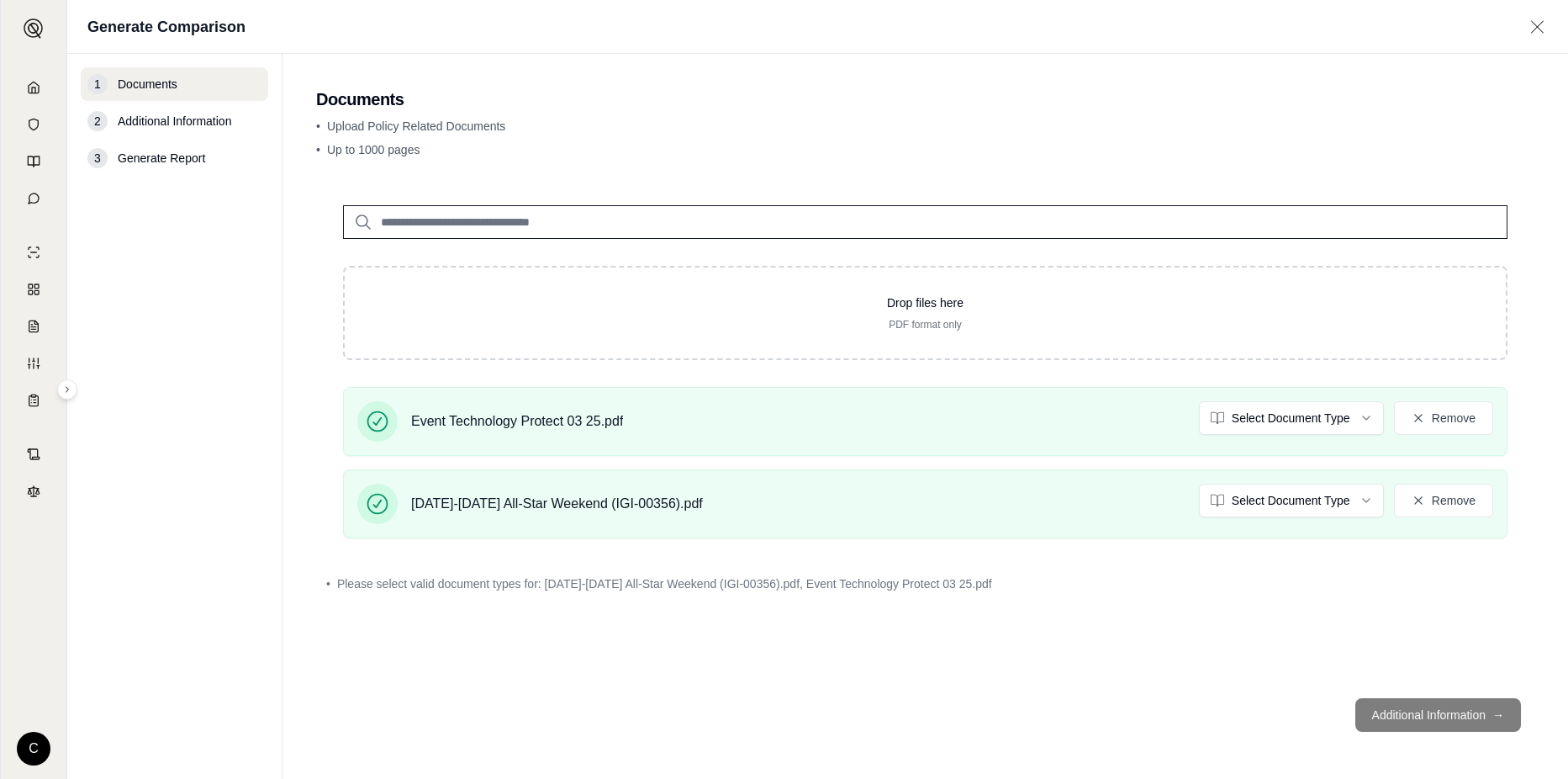
click at [186, 119] on span "Additional Information" at bounding box center [174, 121] width 113 height 17
click at [1428, 705] on footer "Additional Information →" at bounding box center [925, 714] width 1219 height 61
click at [720, 230] on input "search" at bounding box center [925, 222] width 1164 height 33
click at [1468, 704] on footer "Additional Information →" at bounding box center [925, 714] width 1219 height 61
click at [1468, 710] on footer "Additional Information →" at bounding box center [925, 714] width 1219 height 61
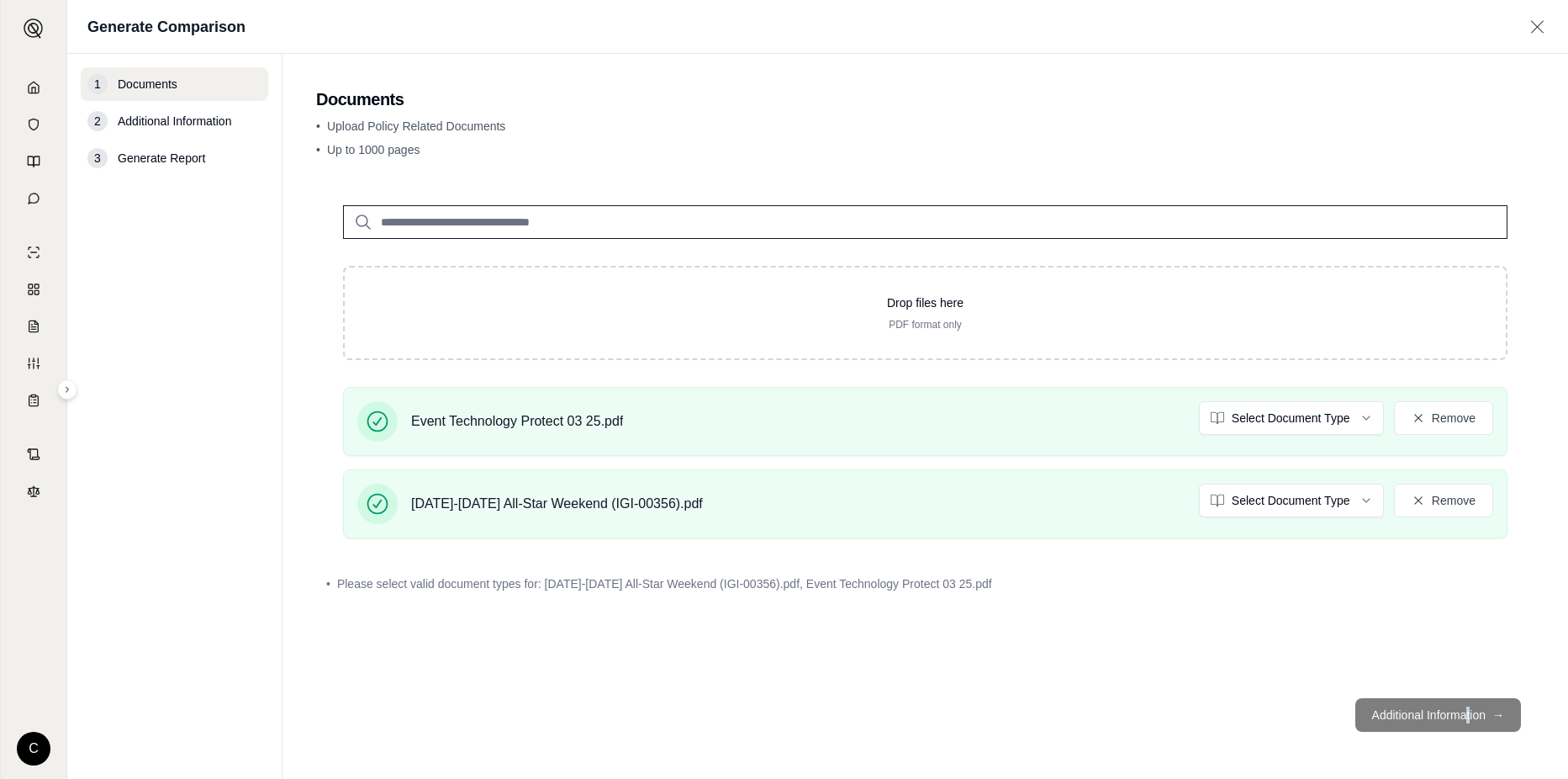
click at [1464, 717] on footer "Additional Information →" at bounding box center [925, 714] width 1219 height 61
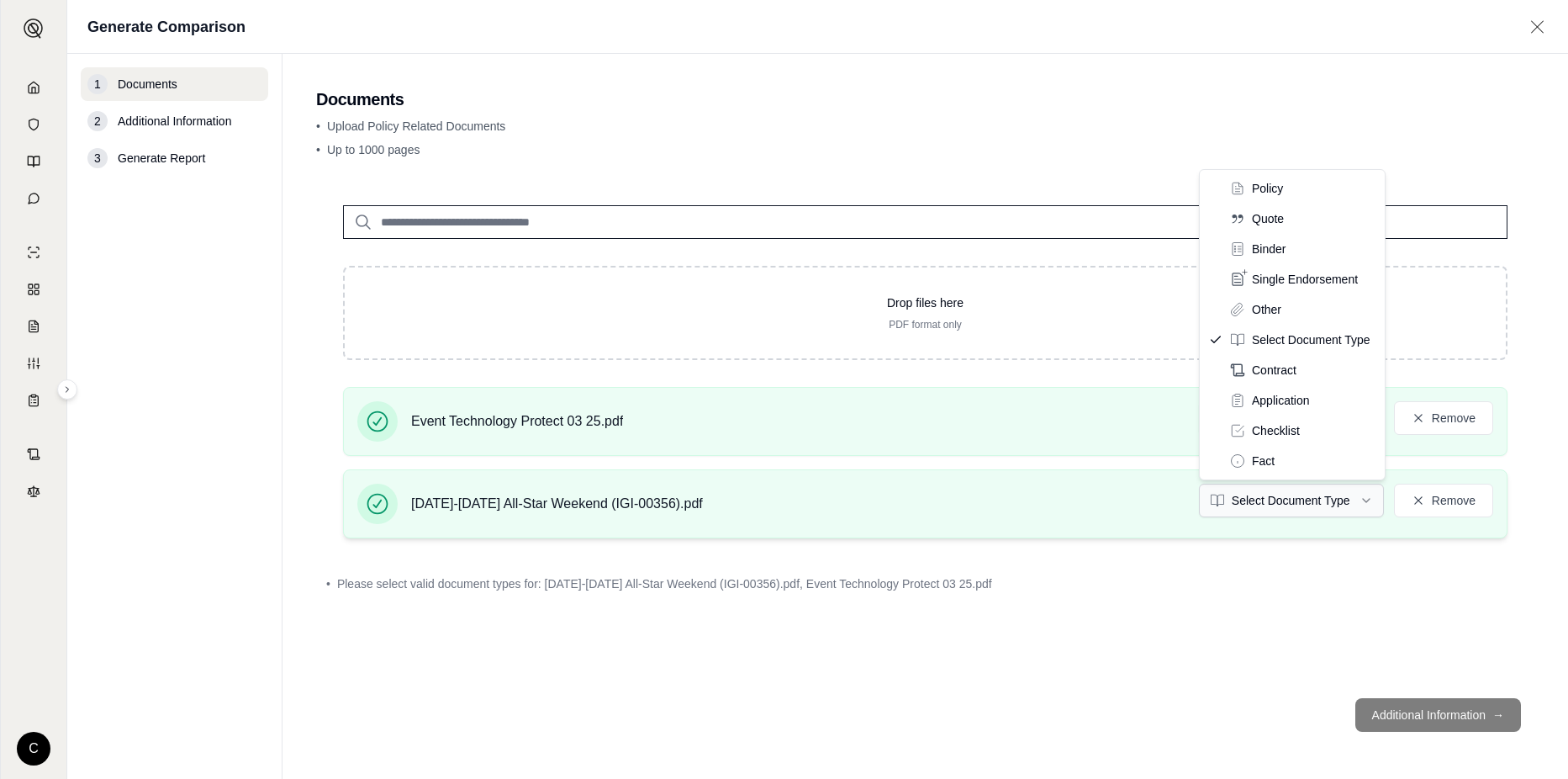
click at [1362, 508] on html "C Generate Comparison 1 Documents 2 Additional Information 3 Generate Report Do…" at bounding box center [784, 389] width 1568 height 779
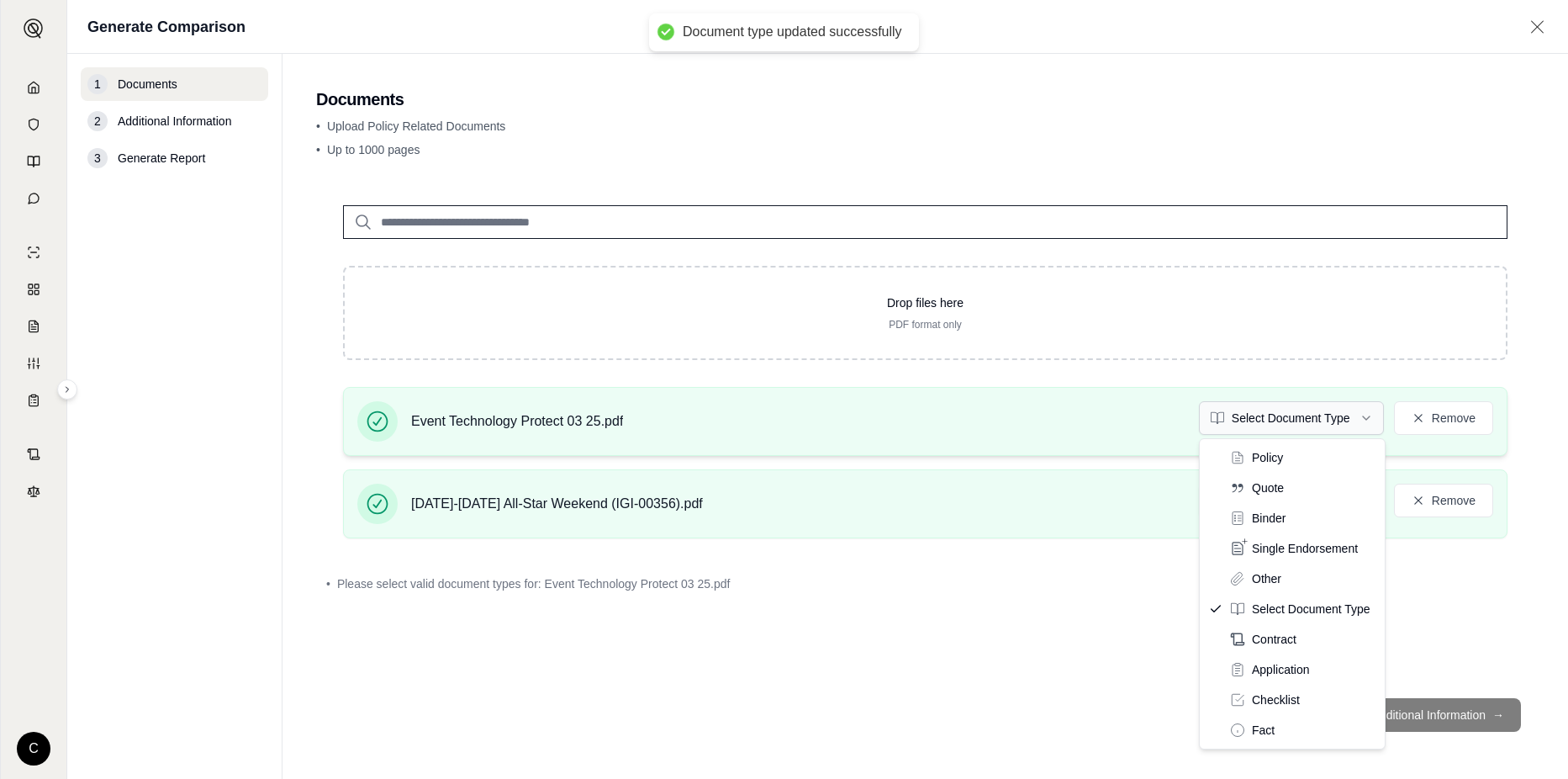
click at [1373, 427] on html "Document type updated successfully C Generate Comparison 1 Documents 2 Addition…" at bounding box center [784, 389] width 1568 height 779
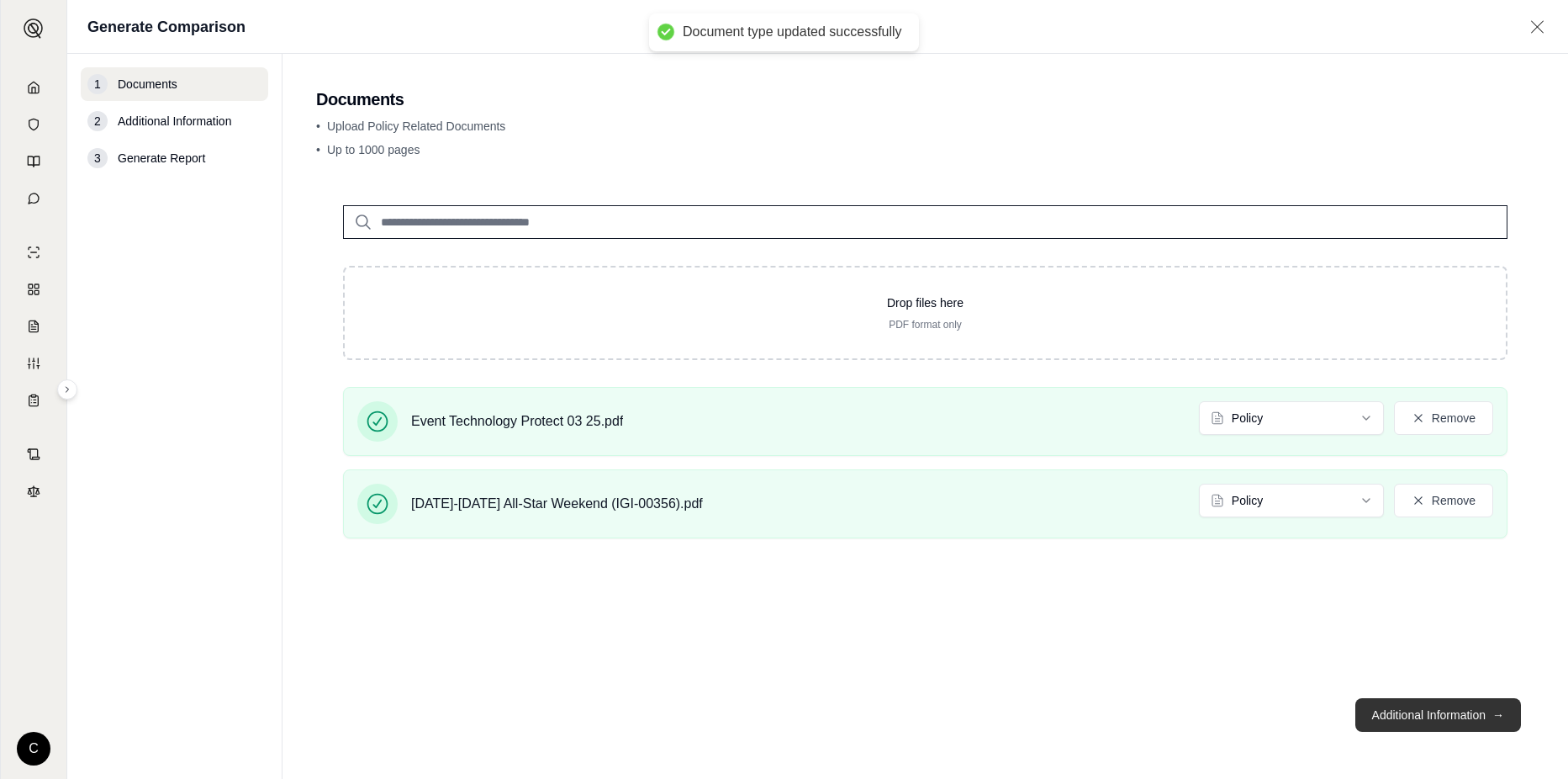
click at [1434, 719] on button "Additional Information →" at bounding box center [1438, 714] width 166 height 33
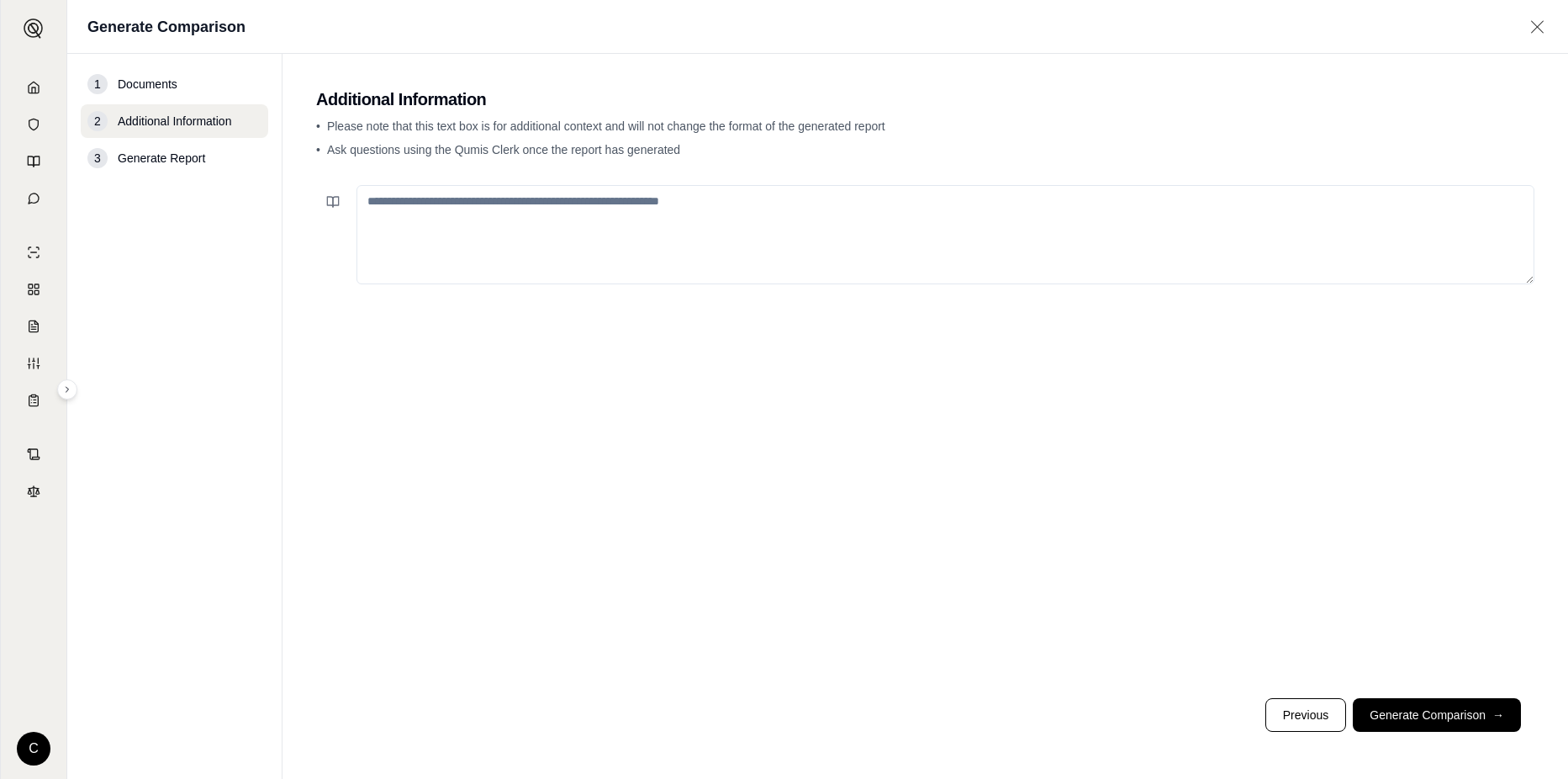
click at [554, 233] on textarea at bounding box center [946, 234] width 1178 height 100
type textarea "**********"
click at [1433, 706] on button "Generate Comparison →" at bounding box center [1437, 714] width 168 height 33
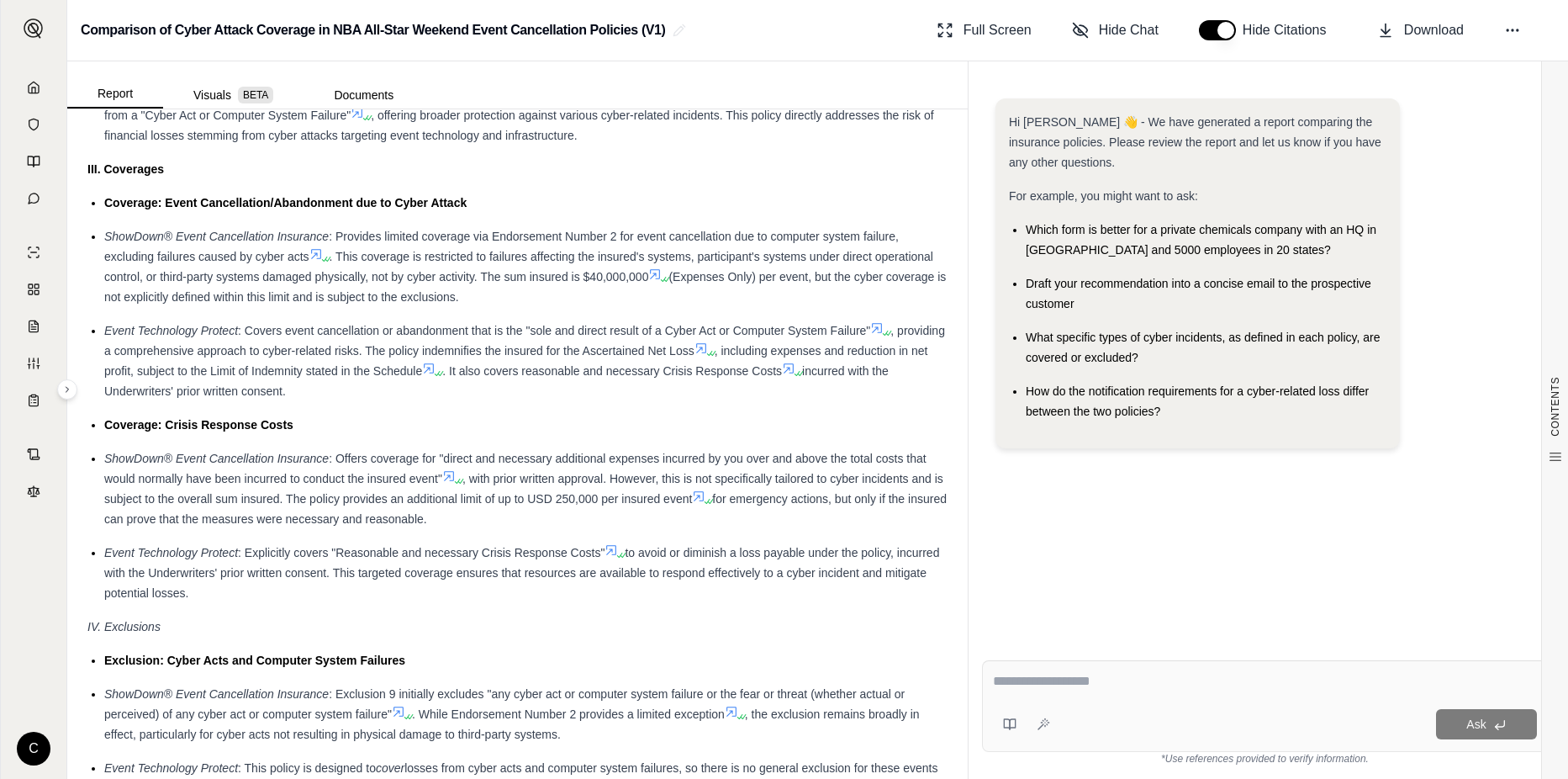
scroll to position [1345, 0]
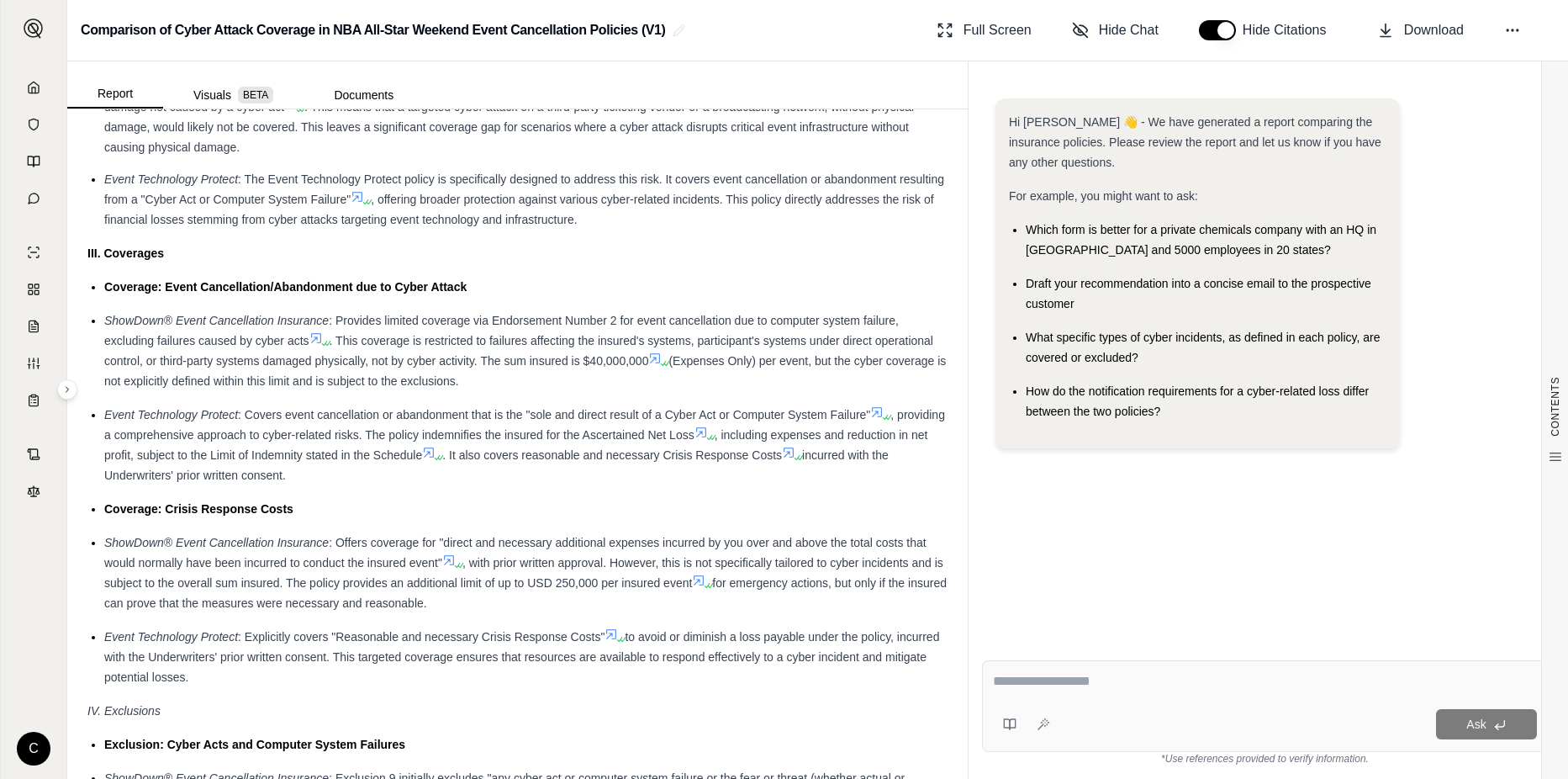
drag, startPoint x: 105, startPoint y: 320, endPoint x: 409, endPoint y: 476, distance: 341.7
click at [409, 476] on ul "Coverage: Event Cancellation/Abandonment due to Cyber Attack ShowDown® Event Ca…" at bounding box center [518, 481] width 860 height 410
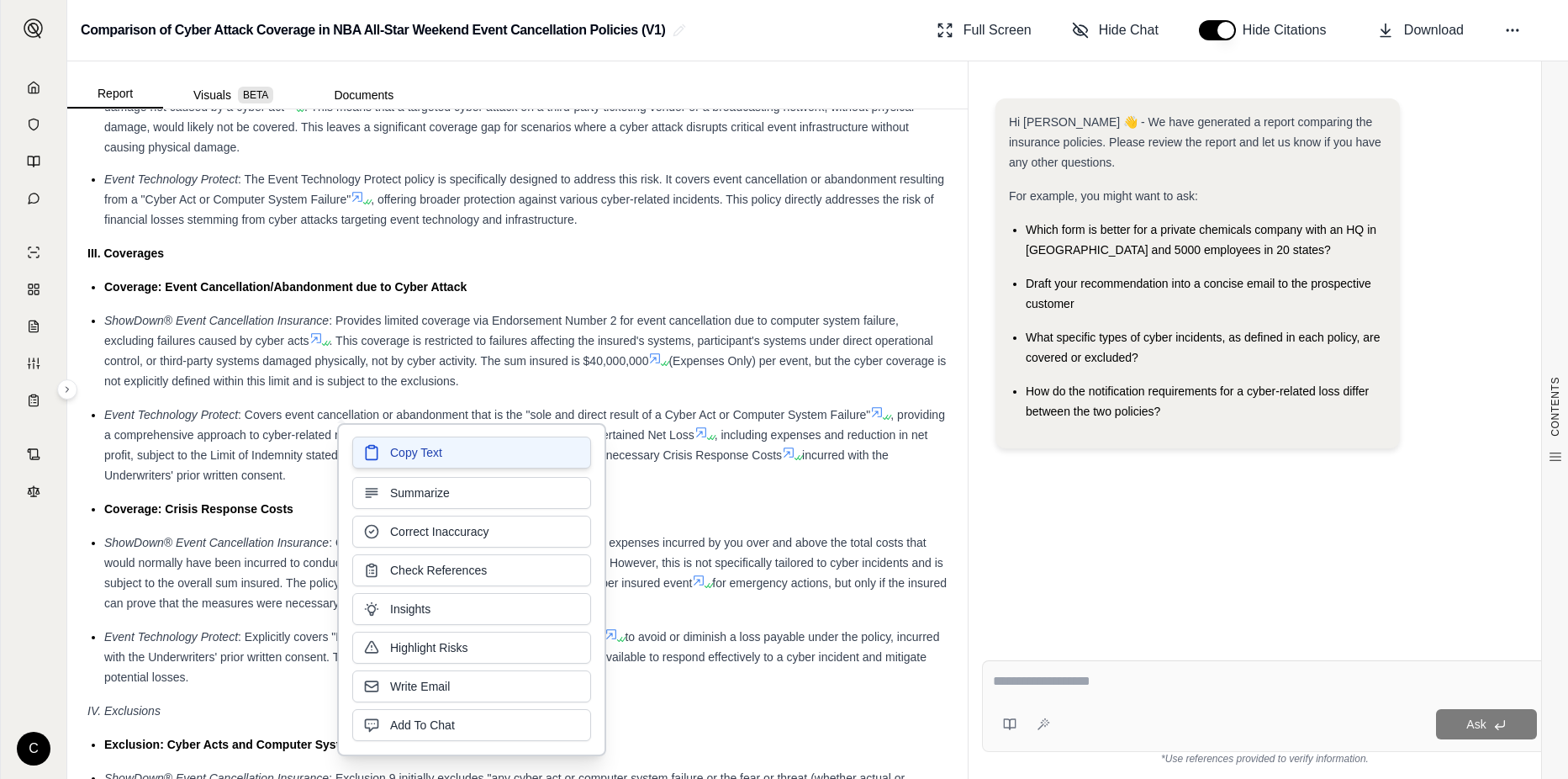
drag, startPoint x: 409, startPoint y: 476, endPoint x: 389, endPoint y: 458, distance: 26.9
click at [389, 458] on button "Copy Text" at bounding box center [471, 451] width 239 height 32
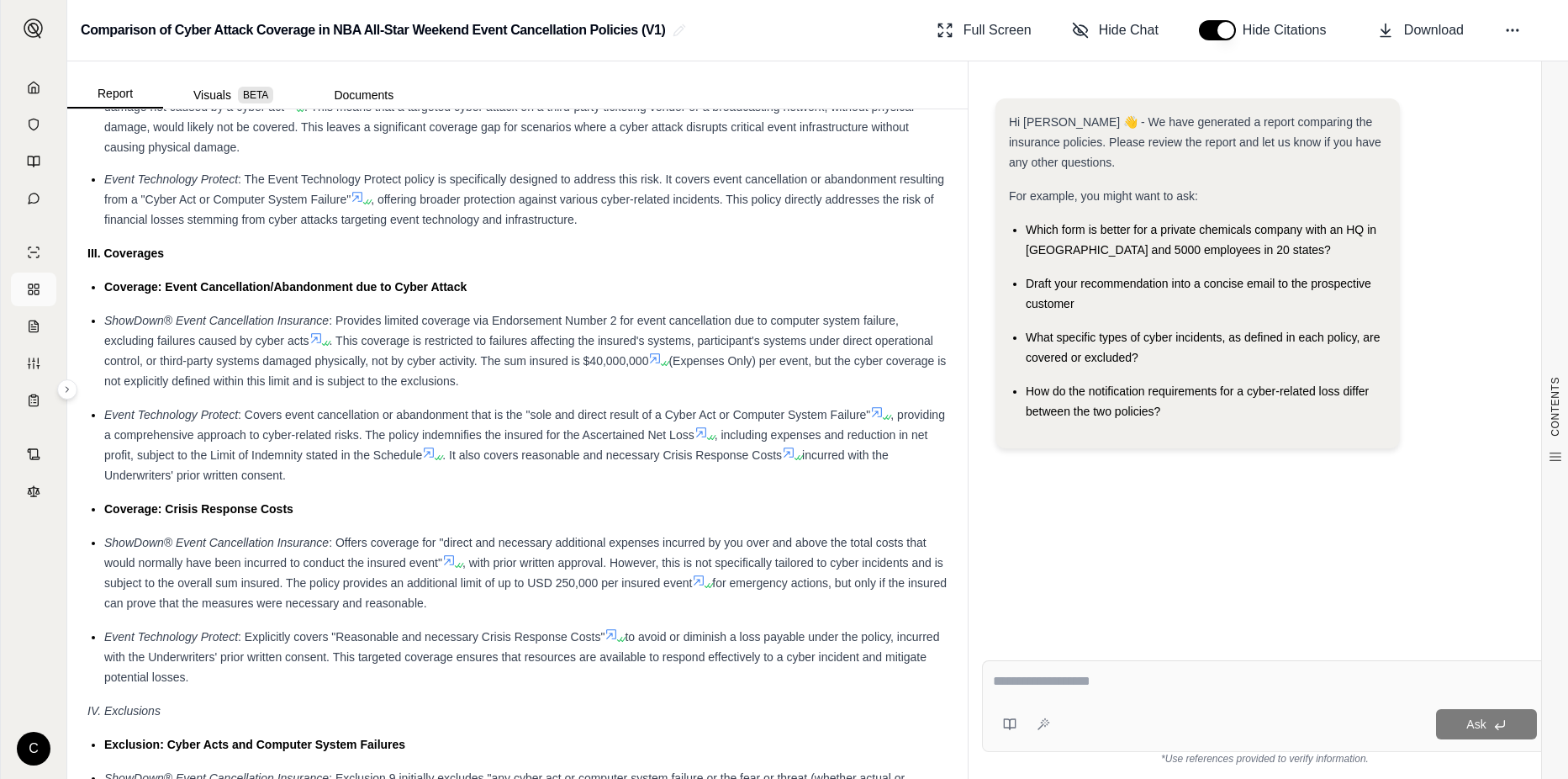
click at [35, 291] on rect at bounding box center [36, 292] width 5 height 5
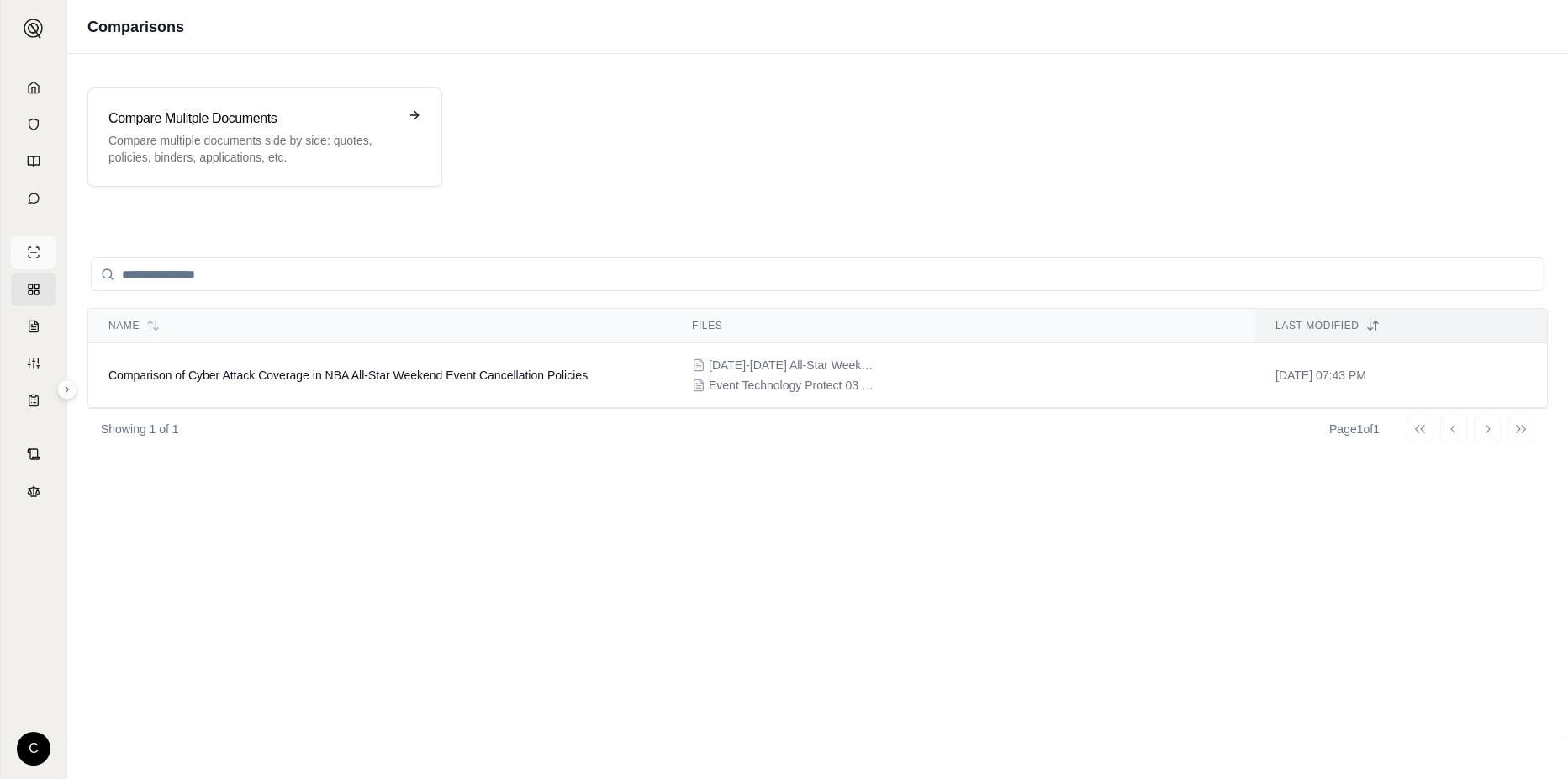
click at [30, 251] on icon at bounding box center [33, 252] width 14 height 14
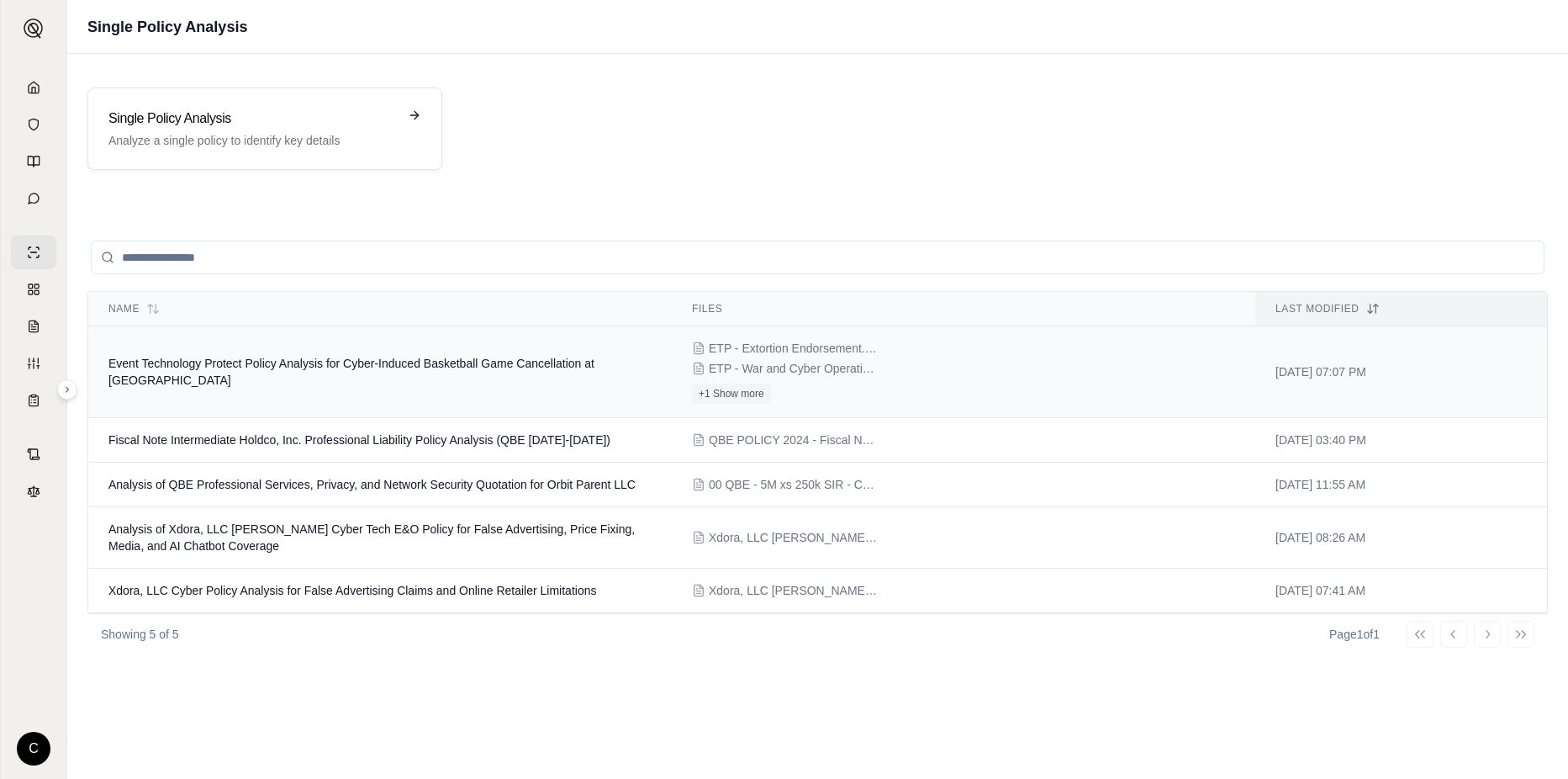
click at [333, 371] on td "Event Technology Protect Policy Analysis for Cyber-Induced Basketball Game Canc…" at bounding box center [380, 372] width 584 height 91
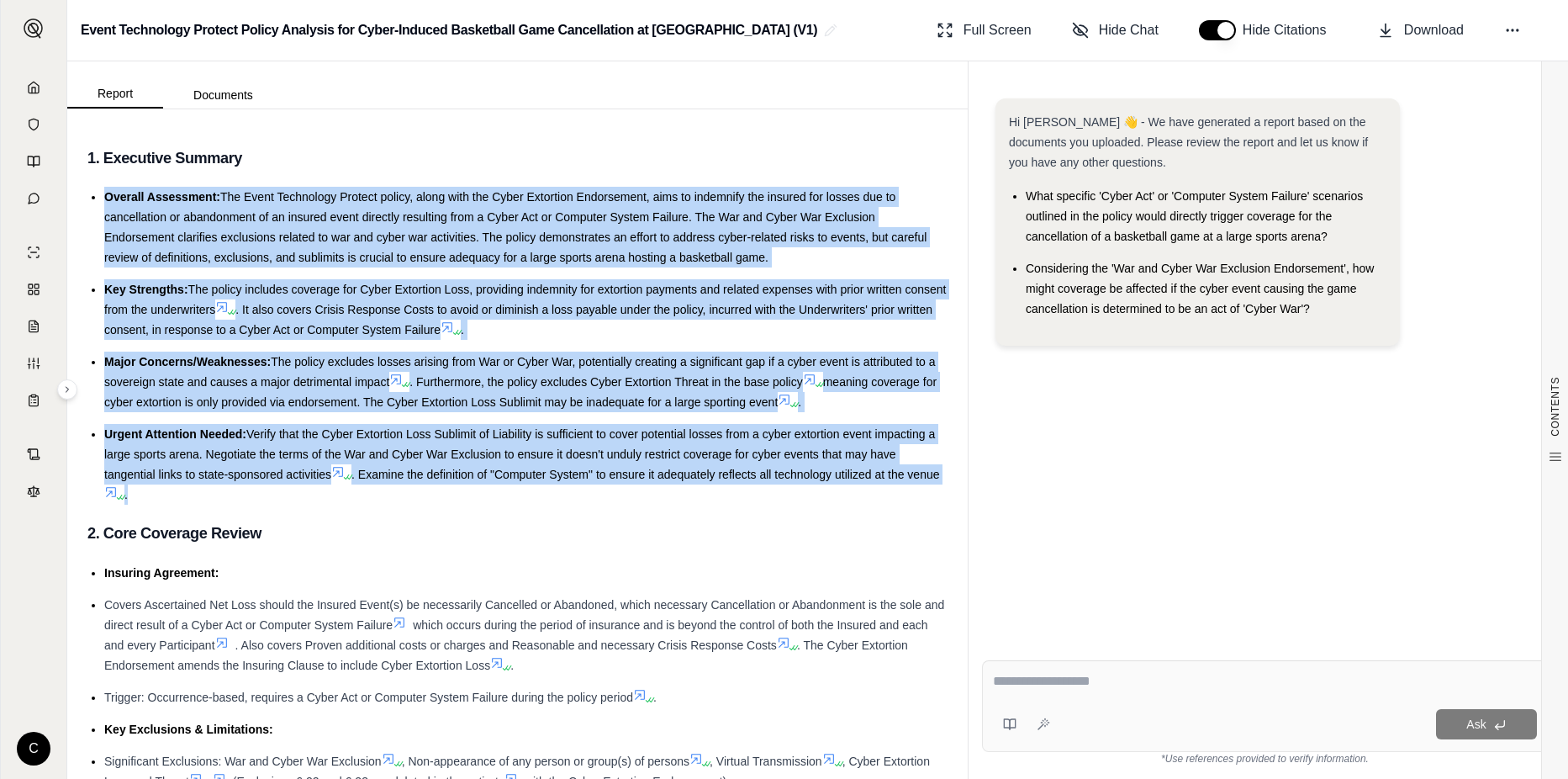
drag, startPoint x: 109, startPoint y: 195, endPoint x: 464, endPoint y: 494, distance: 464.1
click at [464, 494] on ul "Overall Assessment: The Event Technology Protect policy, along with the Cyber E…" at bounding box center [518, 345] width 860 height 318
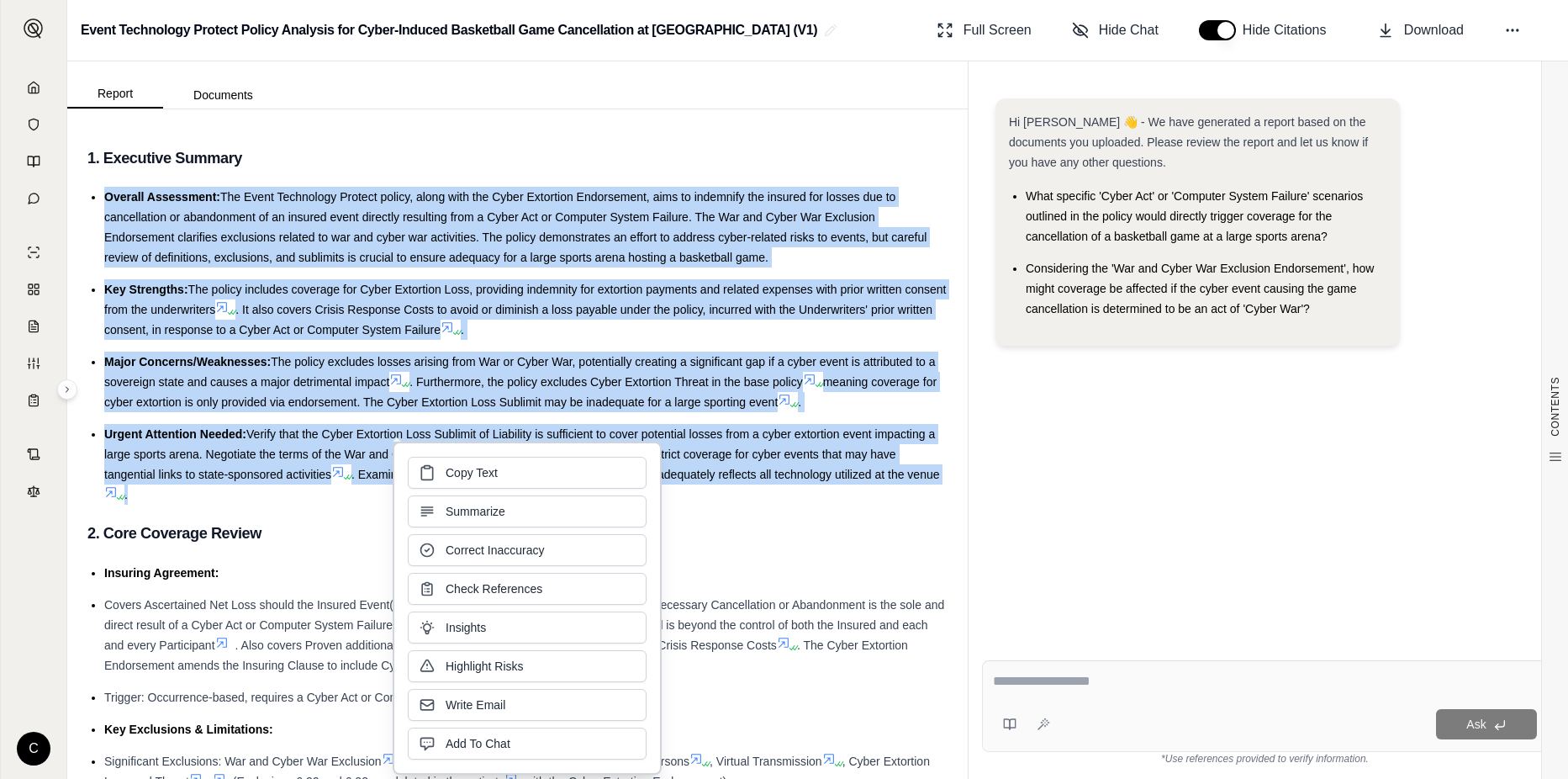
copy ul "Overall Assessment: The Event Technology Protect policy, along with the Cyber E…"
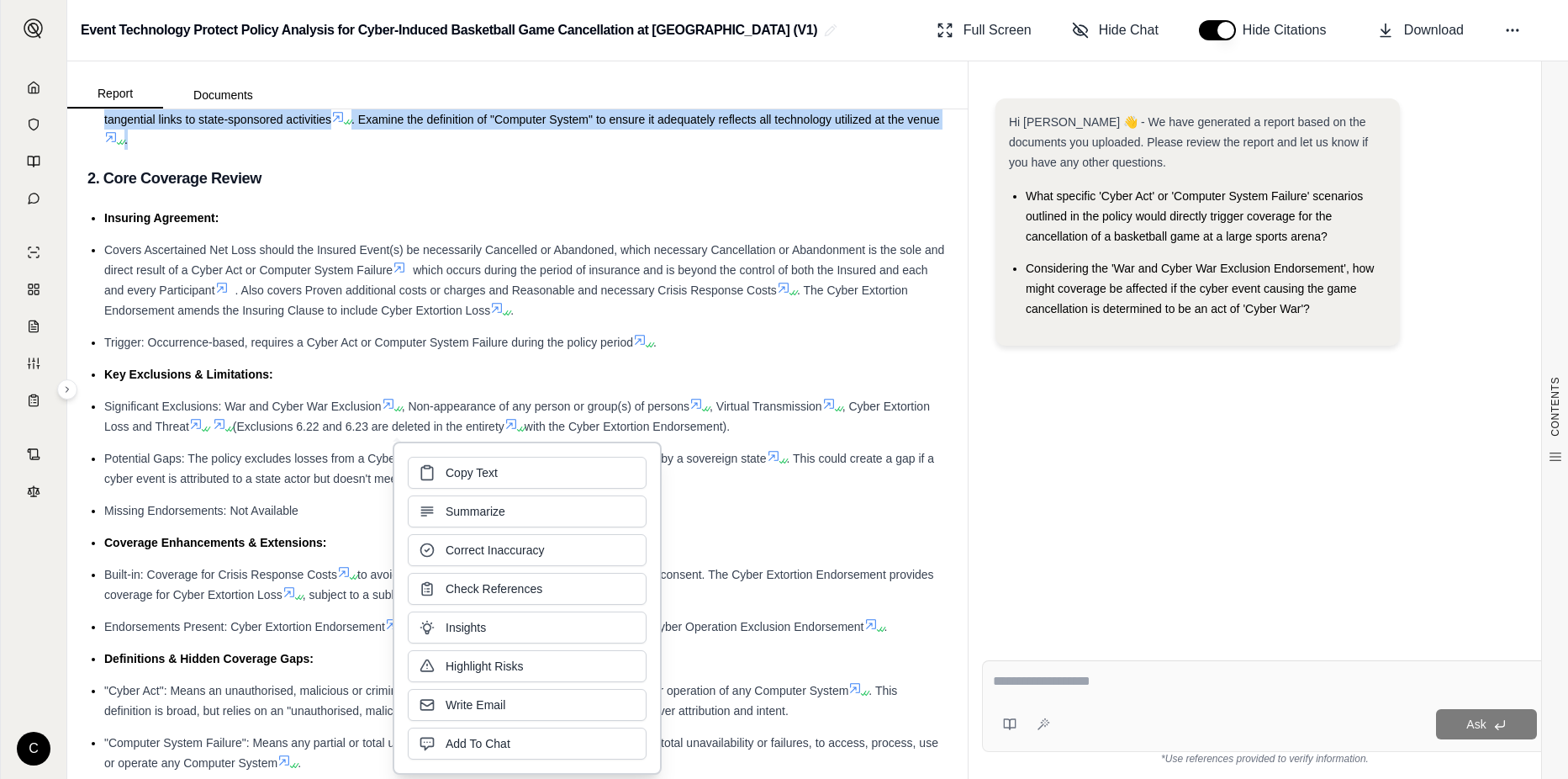
scroll to position [337, 0]
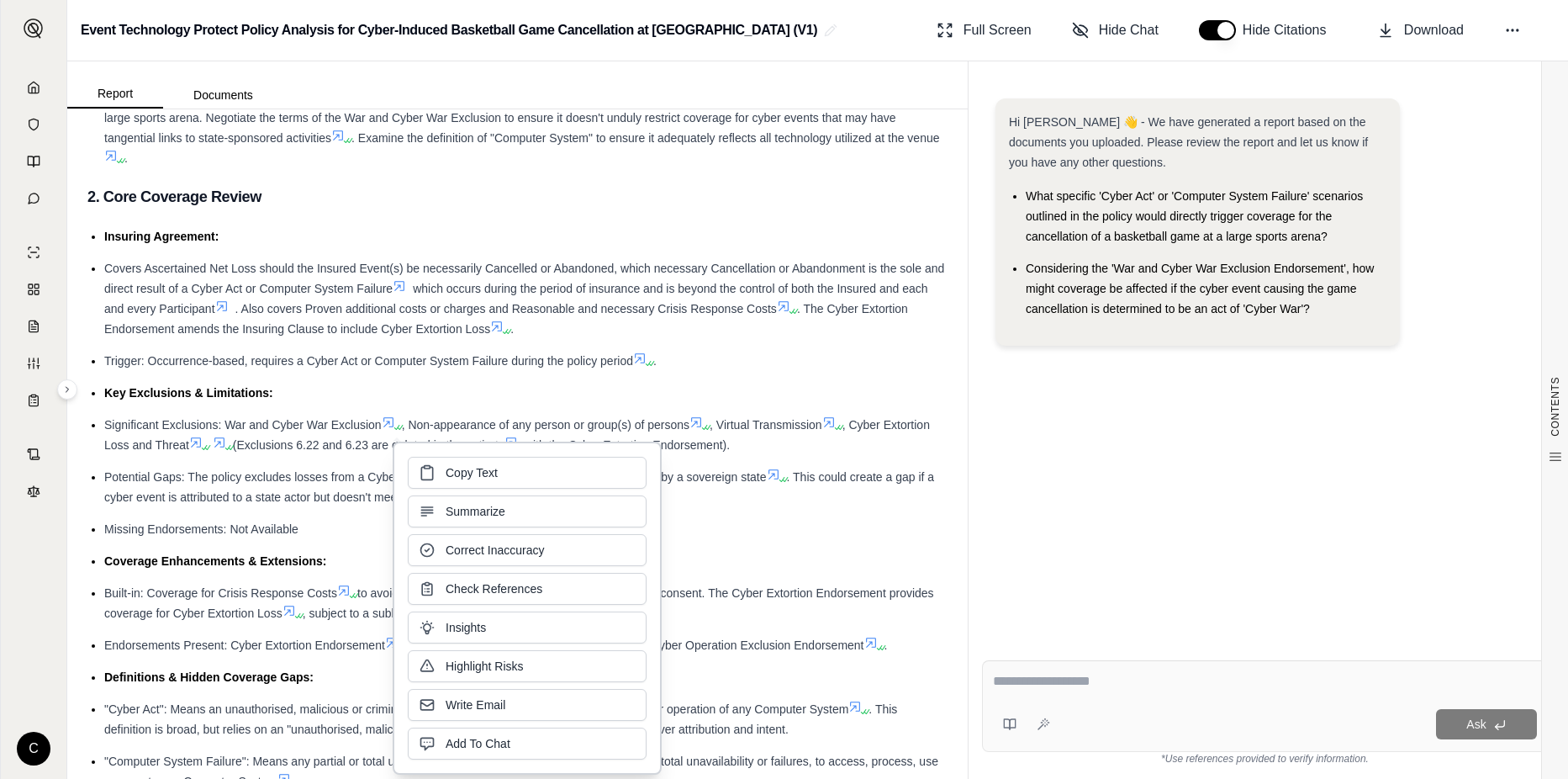
click at [721, 357] on li "Trigger: Occurrence-based, requires a Cyber Act or Computer System Failure duri…" at bounding box center [526, 361] width 843 height 20
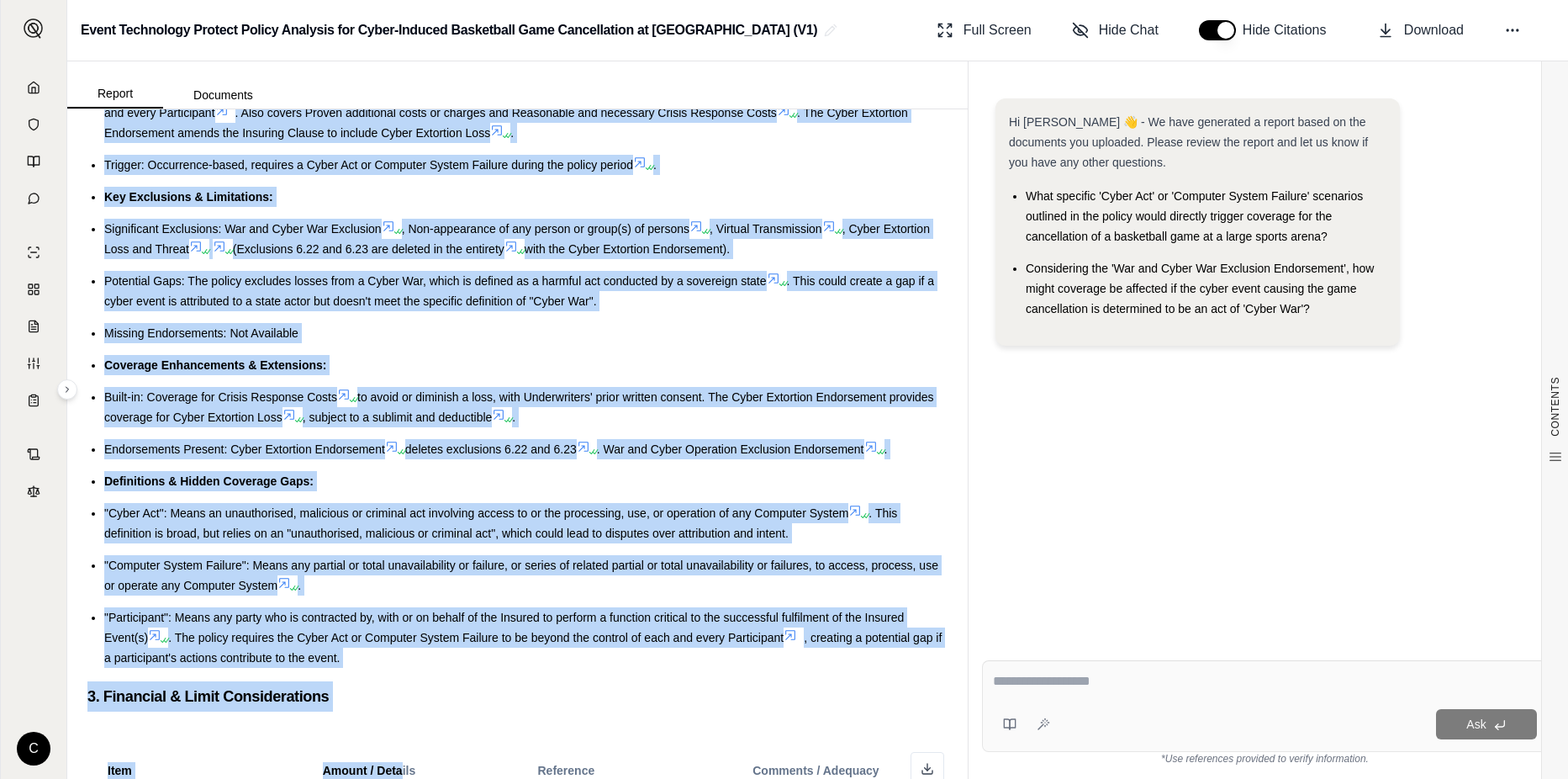
scroll to position [570, 0]
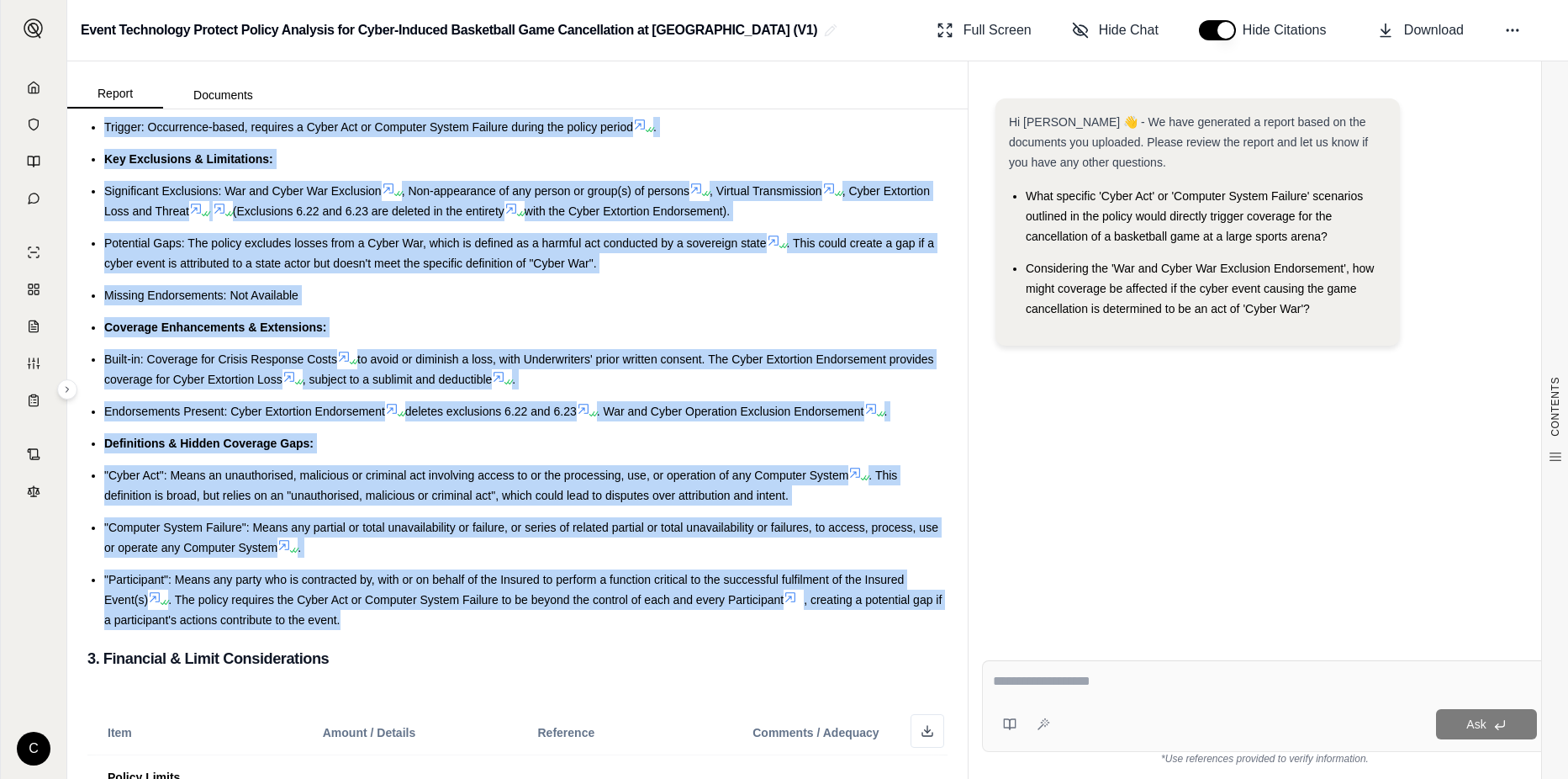
drag, startPoint x: 108, startPoint y: 321, endPoint x: 385, endPoint y: 622, distance: 409.1
click at [385, 622] on ul "Insuring Agreement: Covers Ascertained Net Loss should the Insured Event(s) be …" at bounding box center [518, 311] width 860 height 637
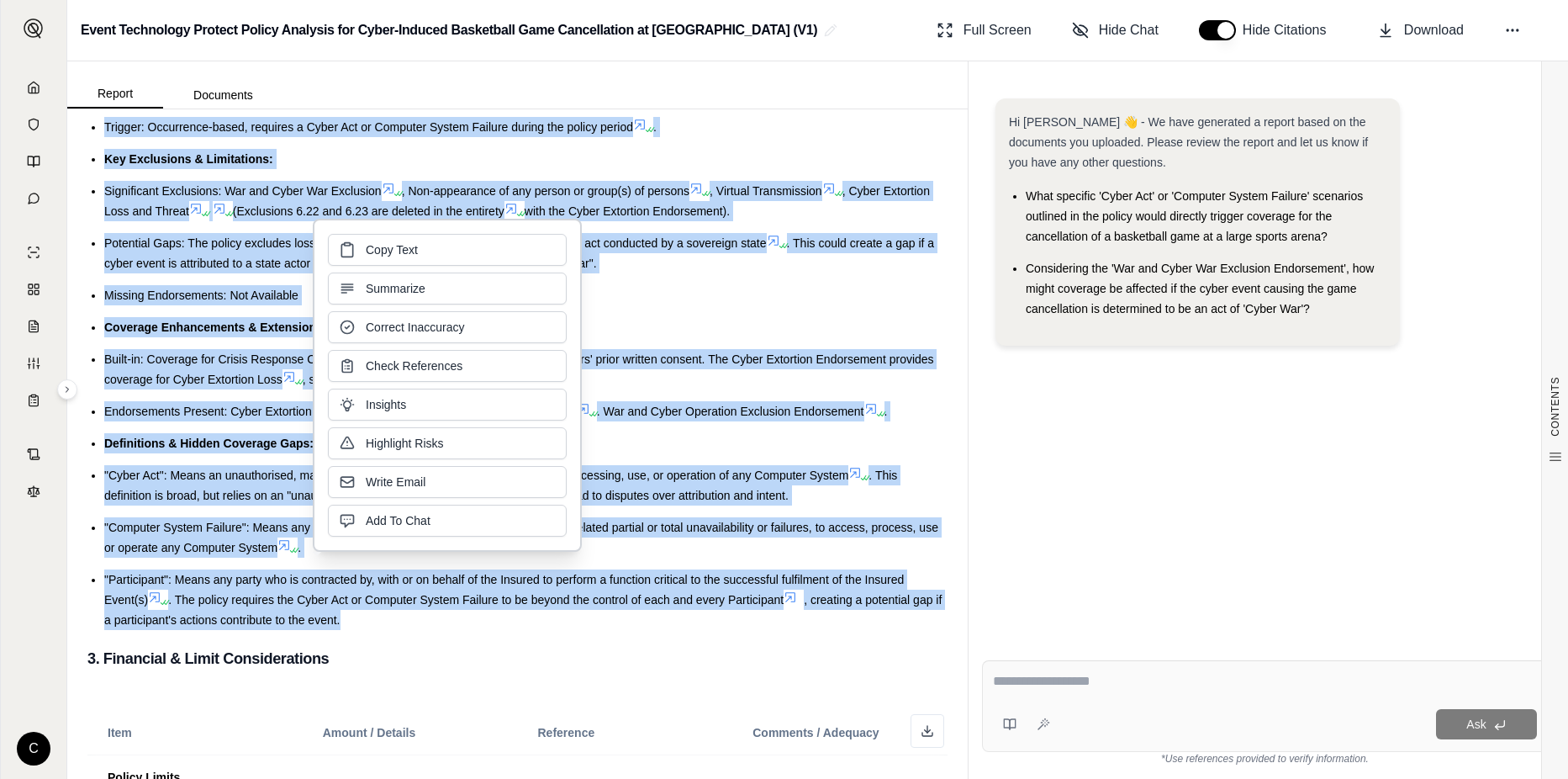
click at [496, 253] on button "Copy Text" at bounding box center [447, 249] width 239 height 32
